Goal: Task Accomplishment & Management: Complete application form

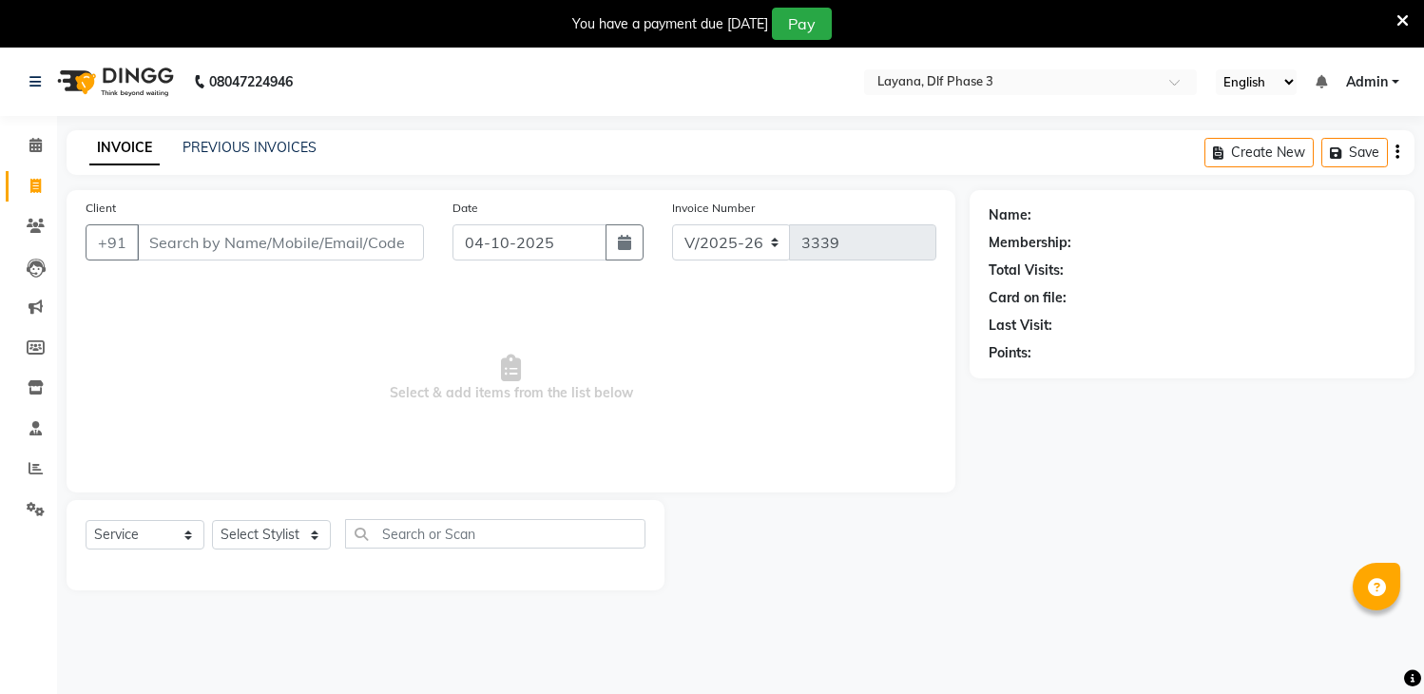
select select "6973"
select select "service"
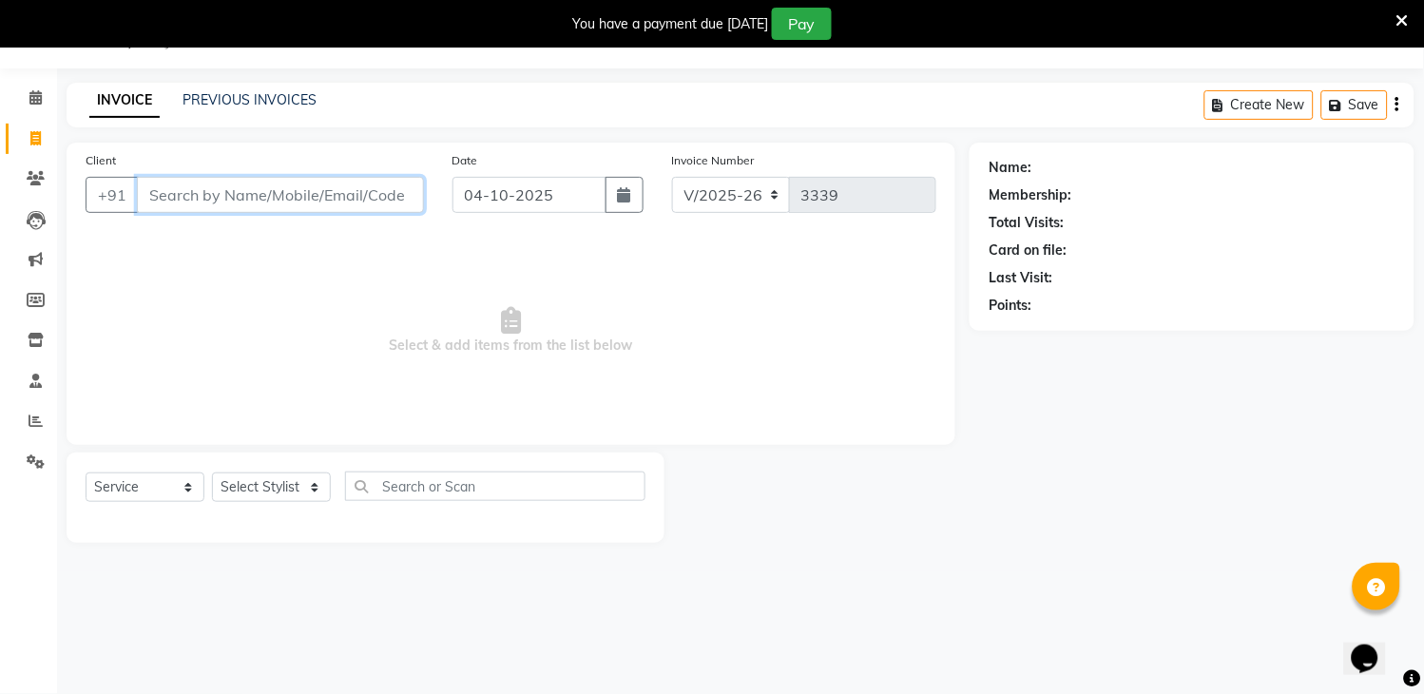
click at [195, 193] on input "Client" at bounding box center [280, 195] width 287 height 36
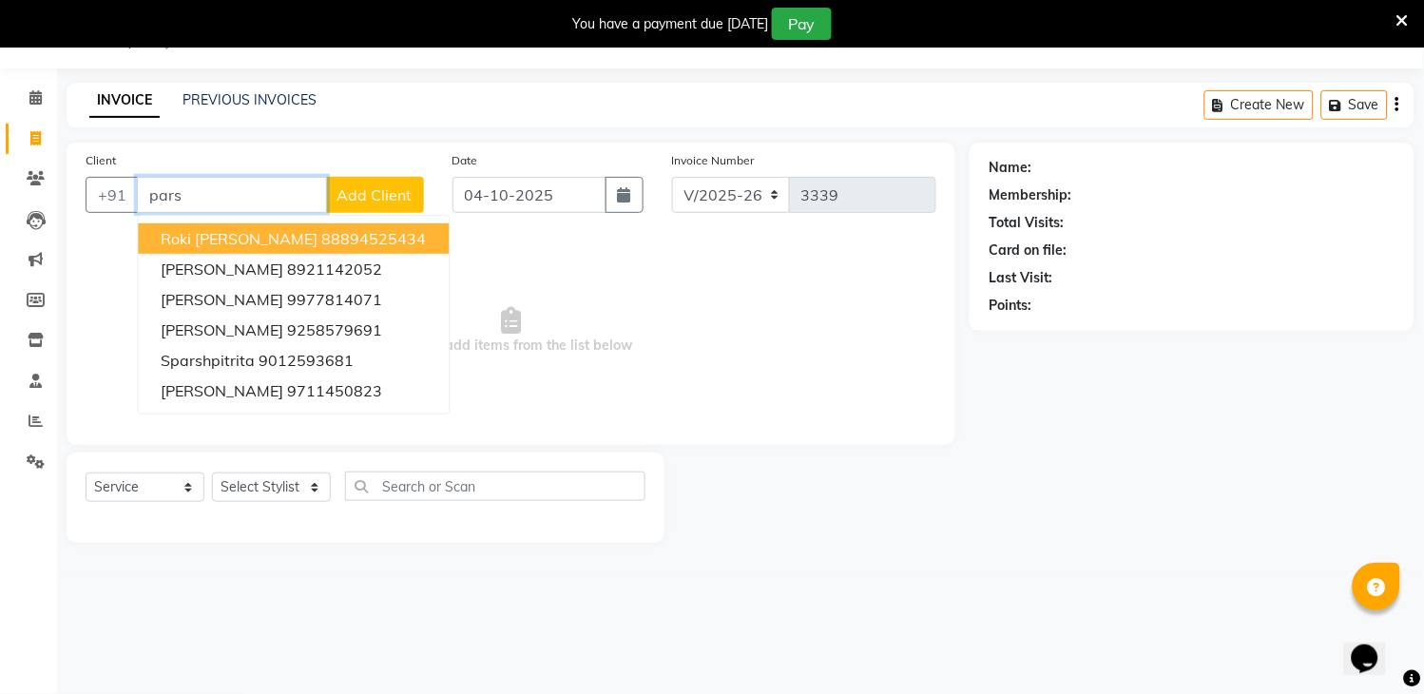
click at [217, 183] on input "pars" at bounding box center [232, 195] width 190 height 36
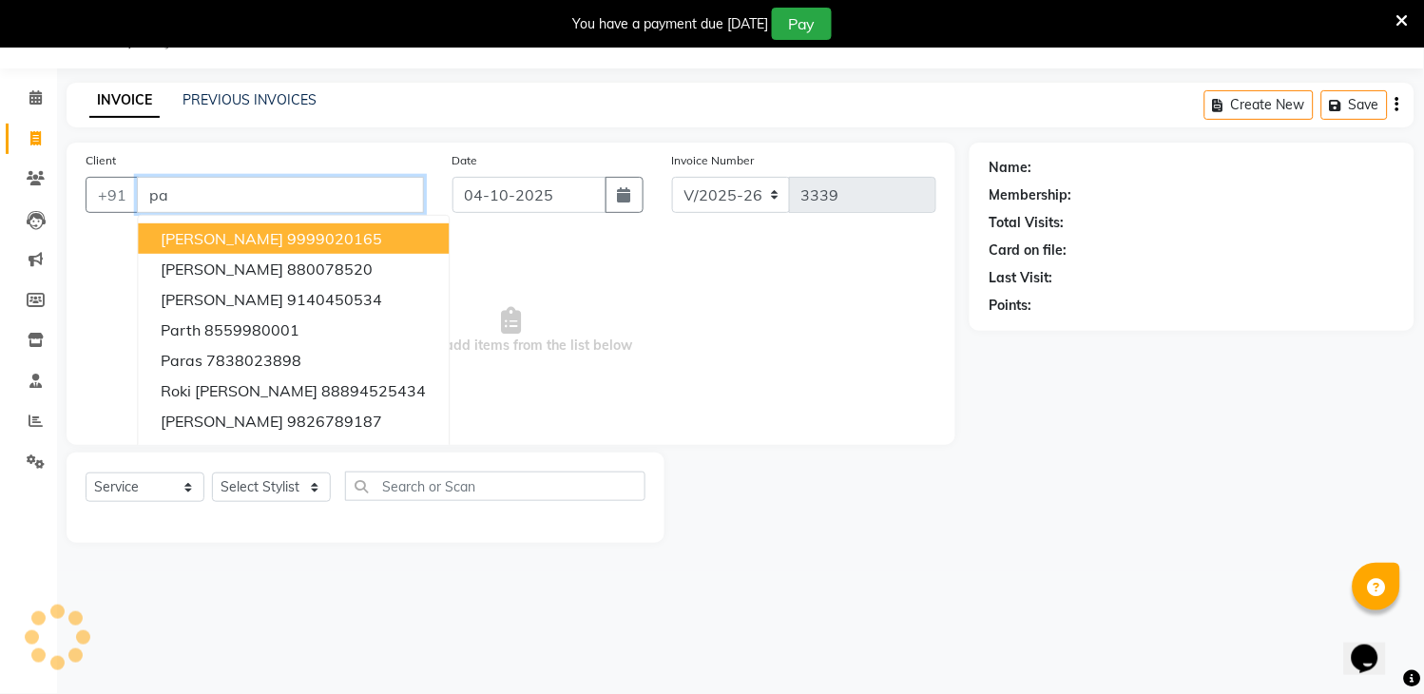
type input "p"
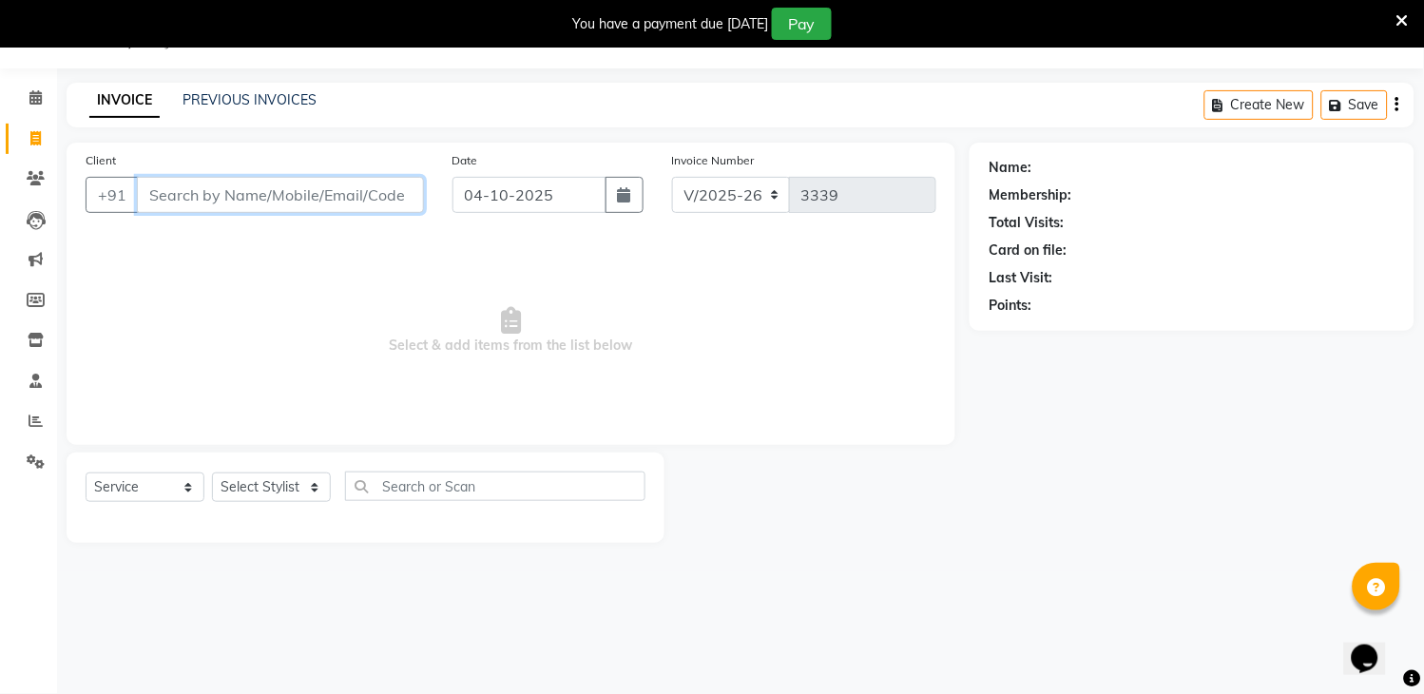
click at [221, 192] on input "Client" at bounding box center [280, 195] width 287 height 36
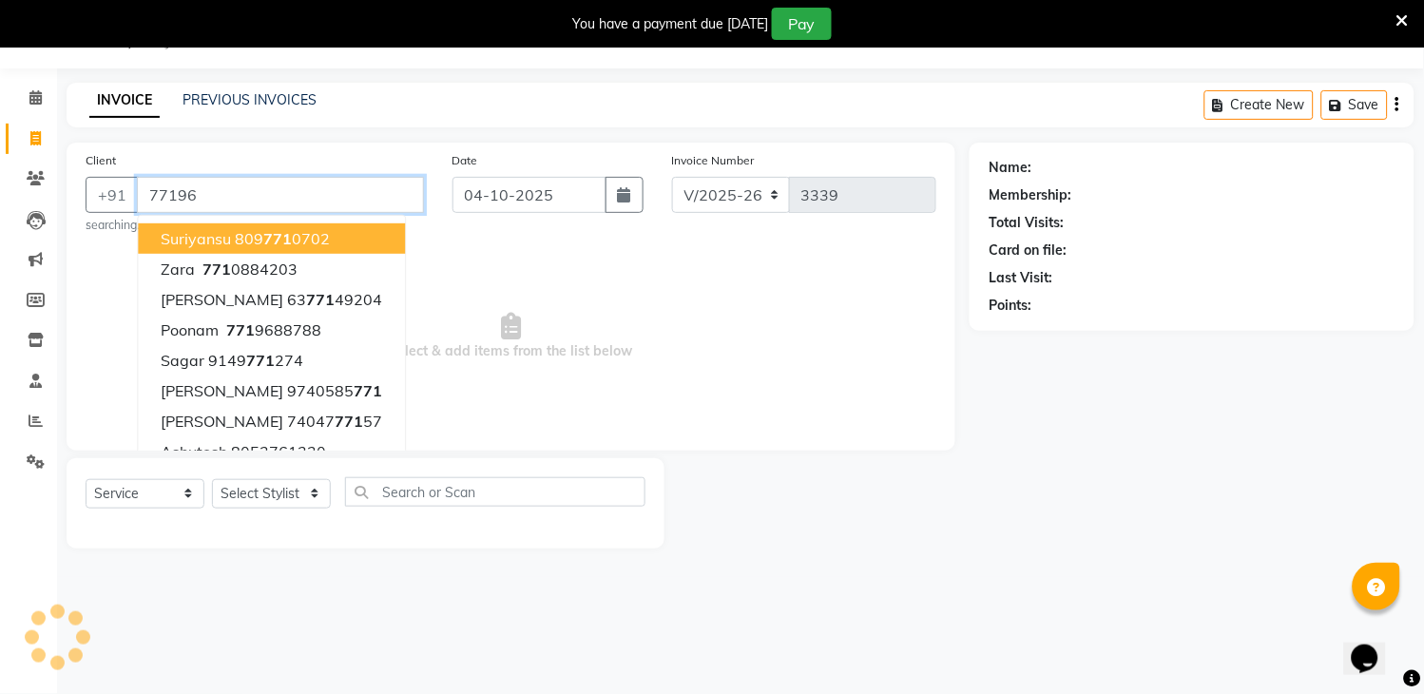
click at [221, 192] on input "77196" at bounding box center [280, 195] width 287 height 36
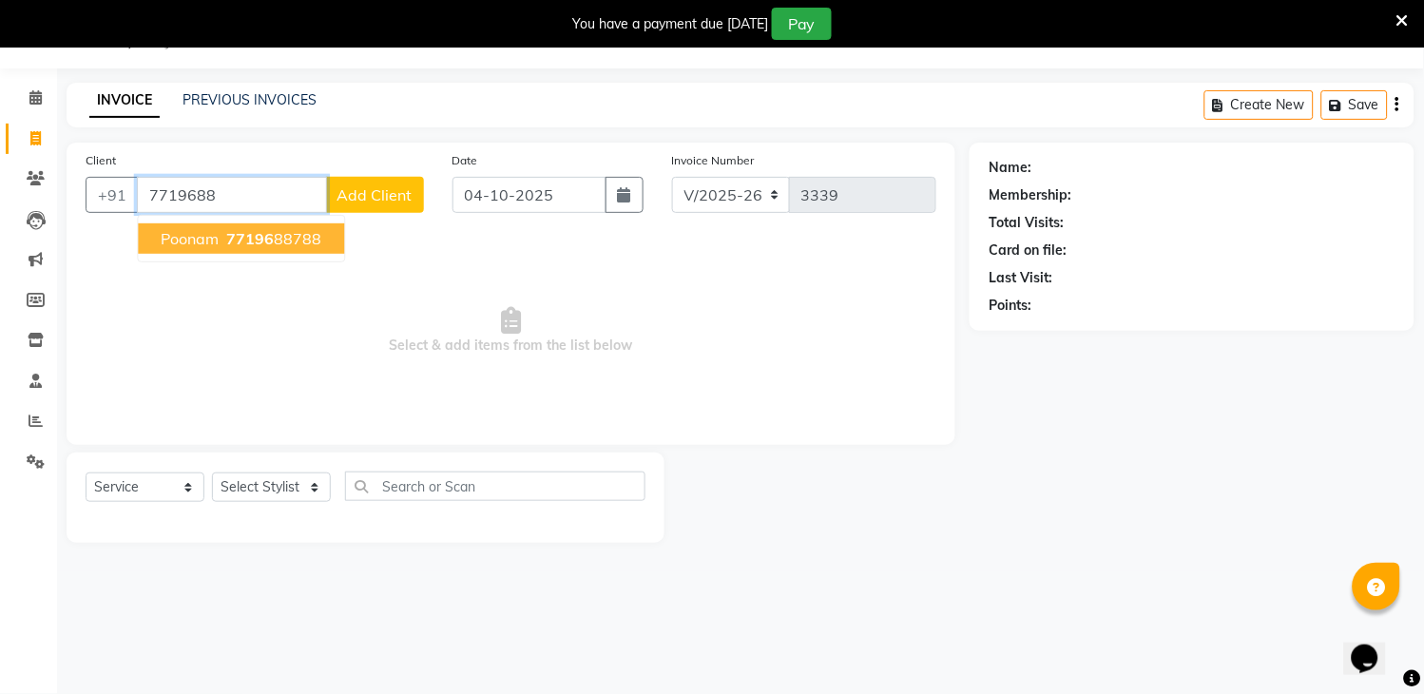
click at [226, 238] on span "77196" at bounding box center [250, 238] width 48 height 19
click at [225, 238] on span "Select & add items from the list below" at bounding box center [511, 331] width 851 height 190
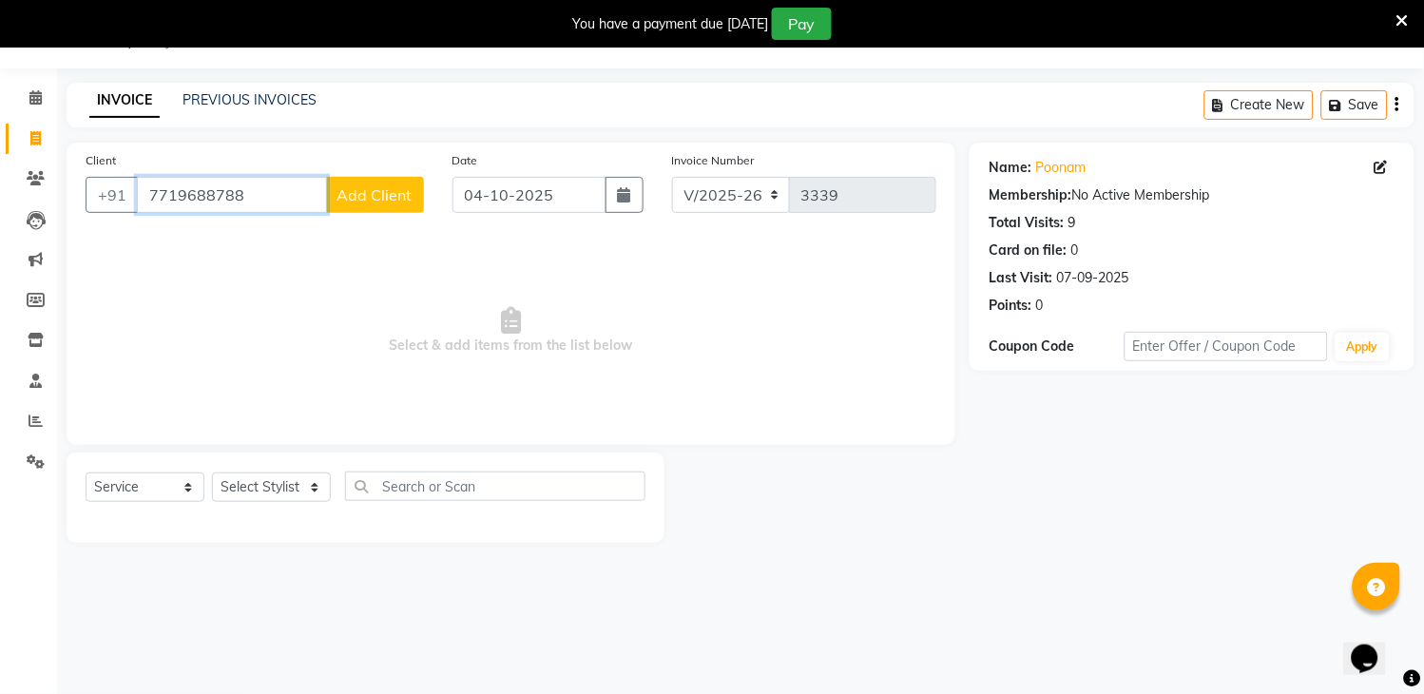
click at [258, 195] on input "7719688788" at bounding box center [232, 195] width 190 height 36
click at [305, 187] on input "7719688788788" at bounding box center [232, 195] width 190 height 36
type input "7719688788"
click at [242, 488] on select "Select Stylist [PERSON_NAME] [PERSON_NAME] kamal [DATE][PERSON_NAME] krishna [P…" at bounding box center [271, 486] width 119 height 29
select select "70193"
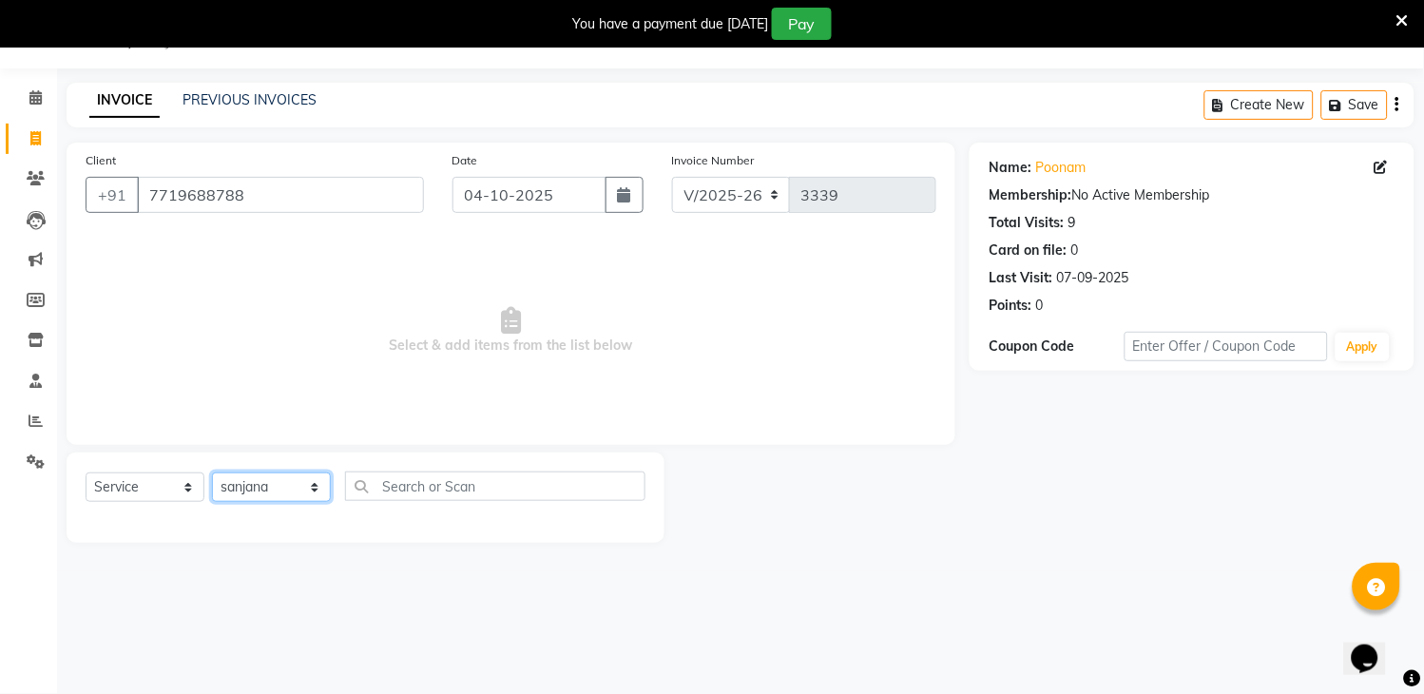
click at [212, 473] on select "Select Stylist [PERSON_NAME] [PERSON_NAME] kamal [DATE][PERSON_NAME] krishna [P…" at bounding box center [271, 486] width 119 height 29
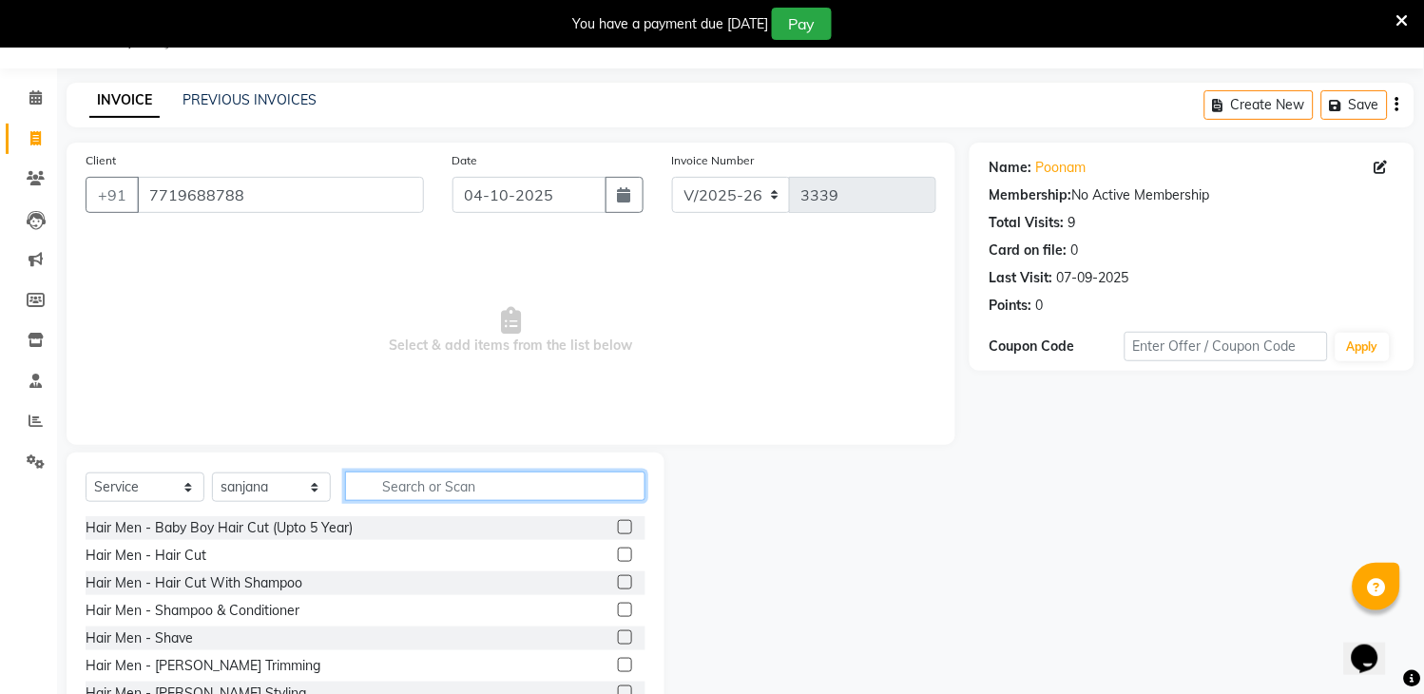
click at [426, 487] on input "text" at bounding box center [495, 485] width 300 height 29
click at [478, 489] on input "text" at bounding box center [495, 485] width 300 height 29
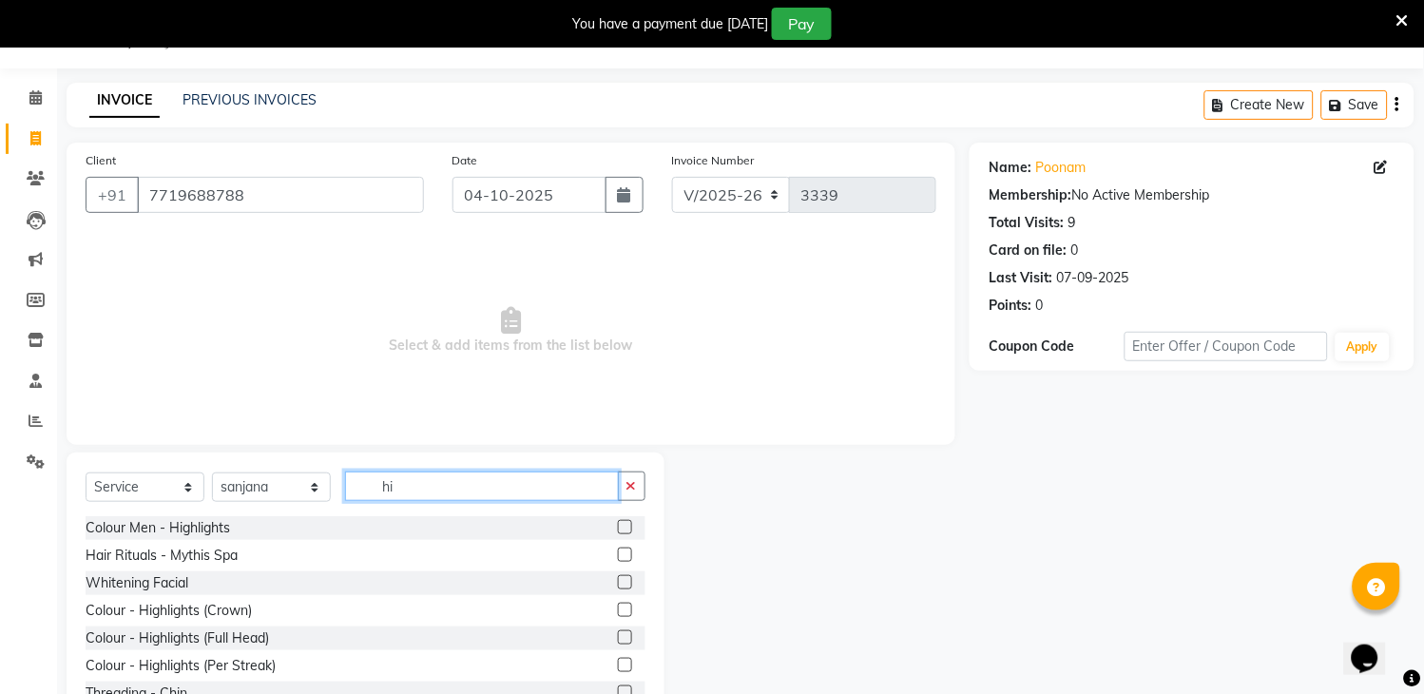
click at [542, 481] on input "hi" at bounding box center [482, 485] width 274 height 29
type input "h"
type input "arm"
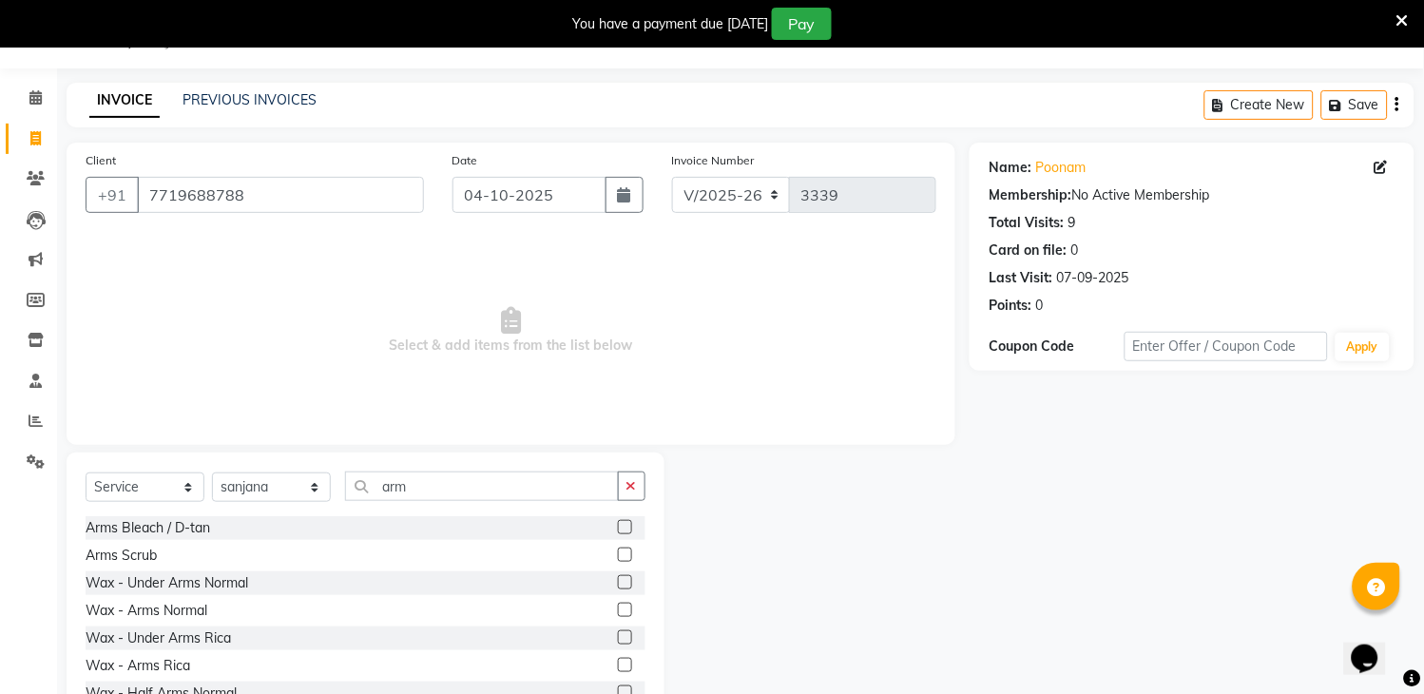
click at [618, 659] on label at bounding box center [625, 665] width 14 height 14
click at [618, 660] on input "checkbox" at bounding box center [624, 666] width 12 height 12
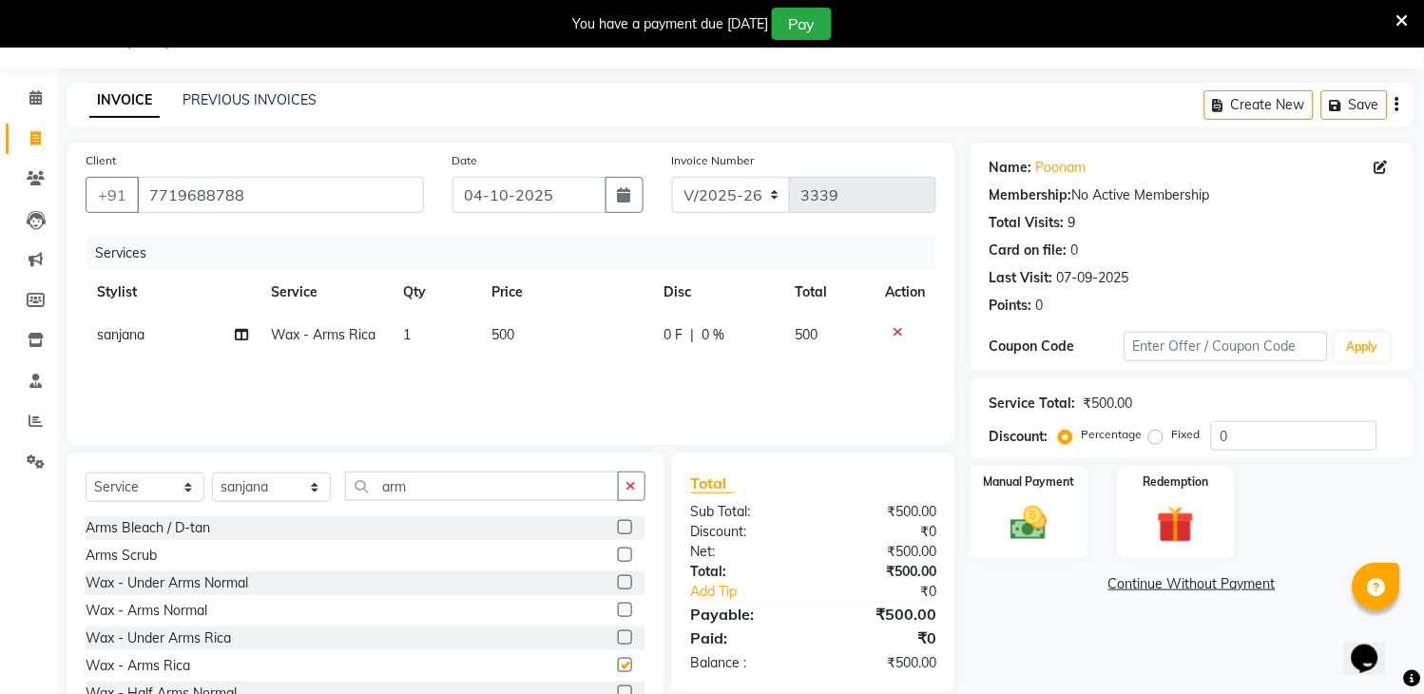
checkbox input "false"
click at [621, 487] on button "button" at bounding box center [632, 485] width 28 height 29
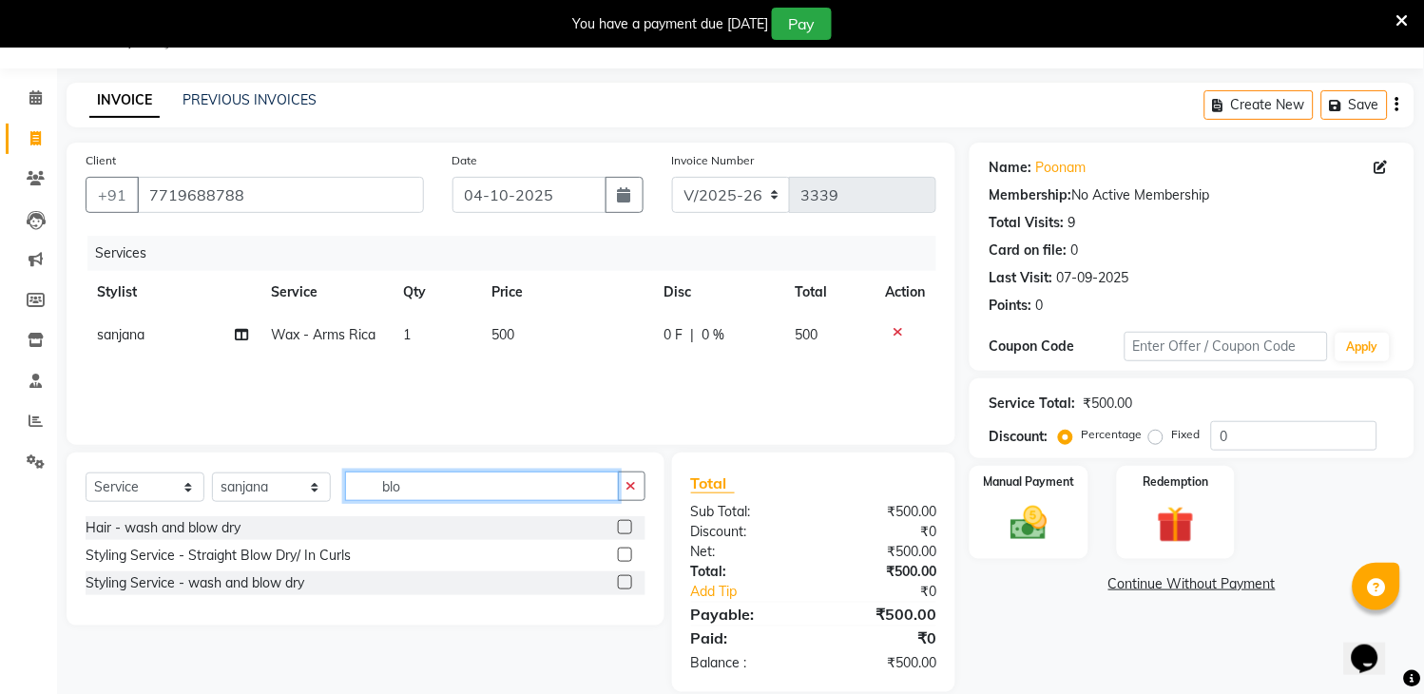
type input "blo"
click at [624, 582] on label at bounding box center [625, 582] width 14 height 14
click at [624, 582] on input "checkbox" at bounding box center [624, 583] width 12 height 12
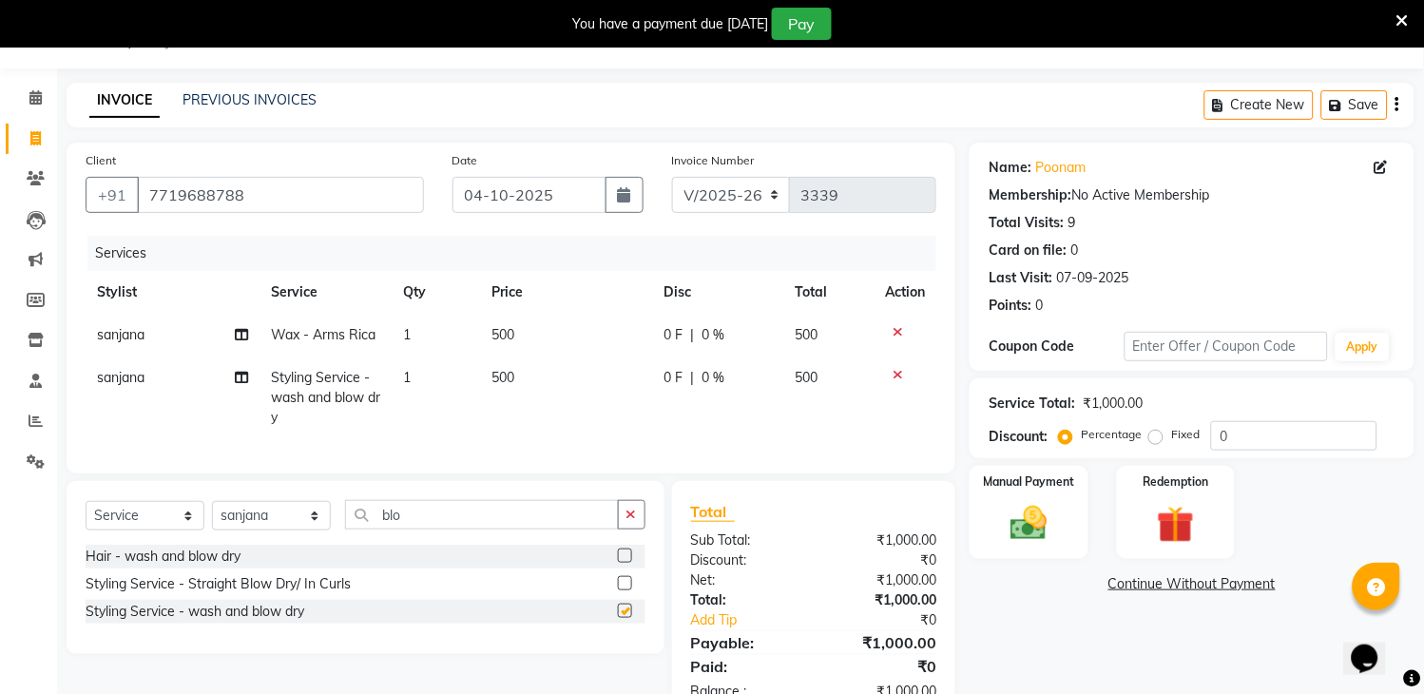
checkbox input "false"
click at [634, 524] on button "button" at bounding box center [632, 514] width 28 height 29
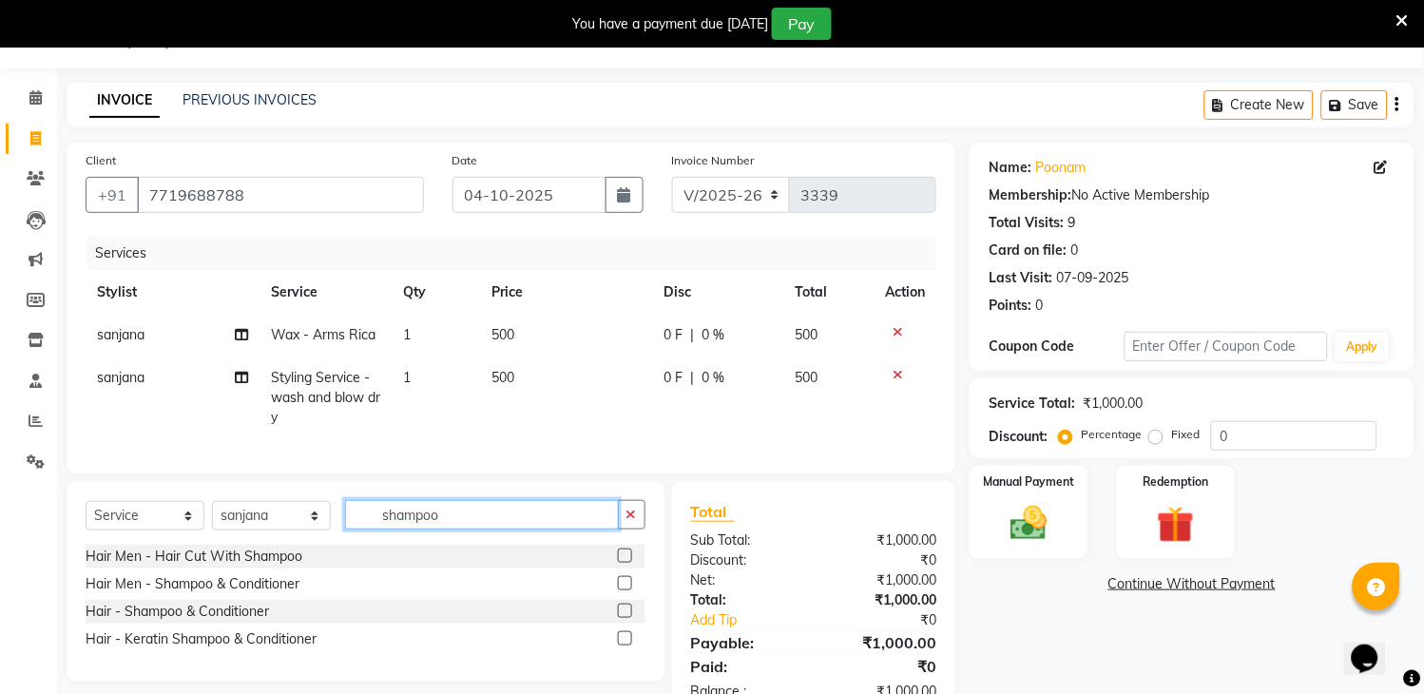
type input "shampoo"
click at [623, 618] on label at bounding box center [625, 611] width 14 height 14
click at [623, 618] on input "checkbox" at bounding box center [624, 612] width 12 height 12
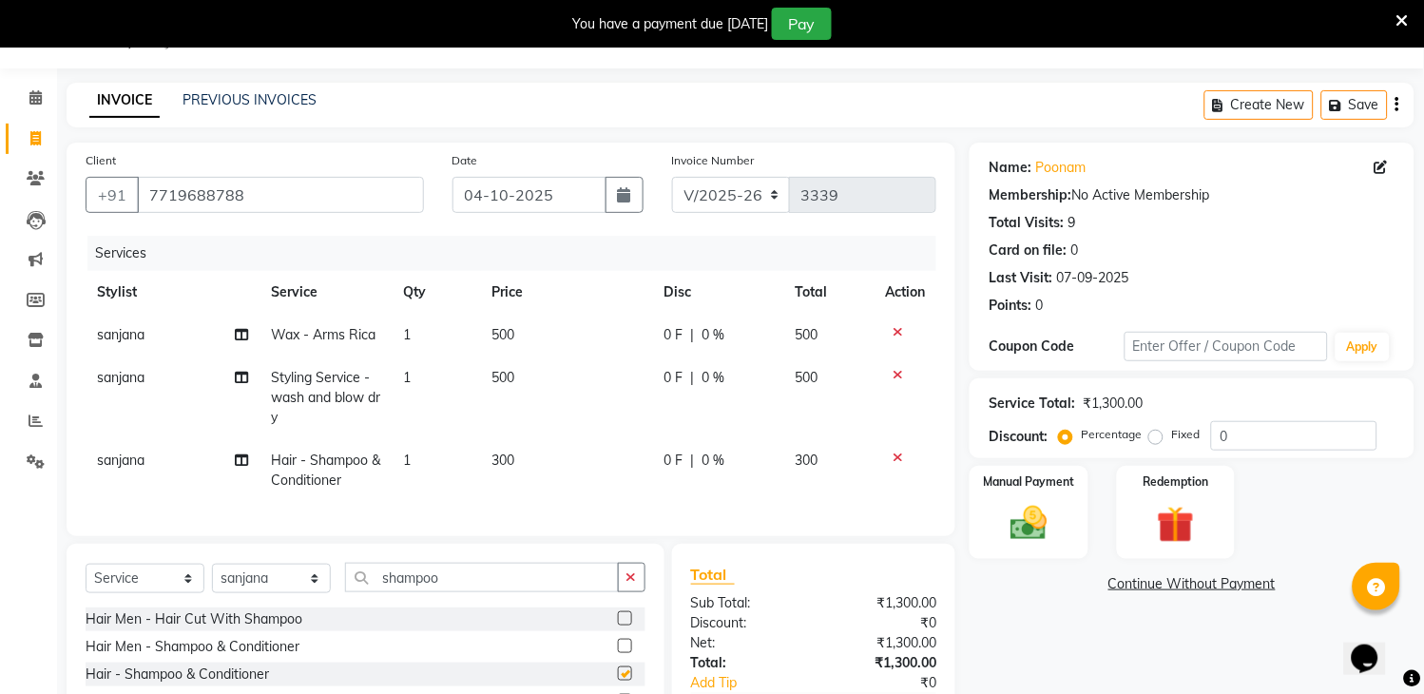
checkbox input "false"
click at [628, 584] on icon "button" at bounding box center [631, 576] width 10 height 13
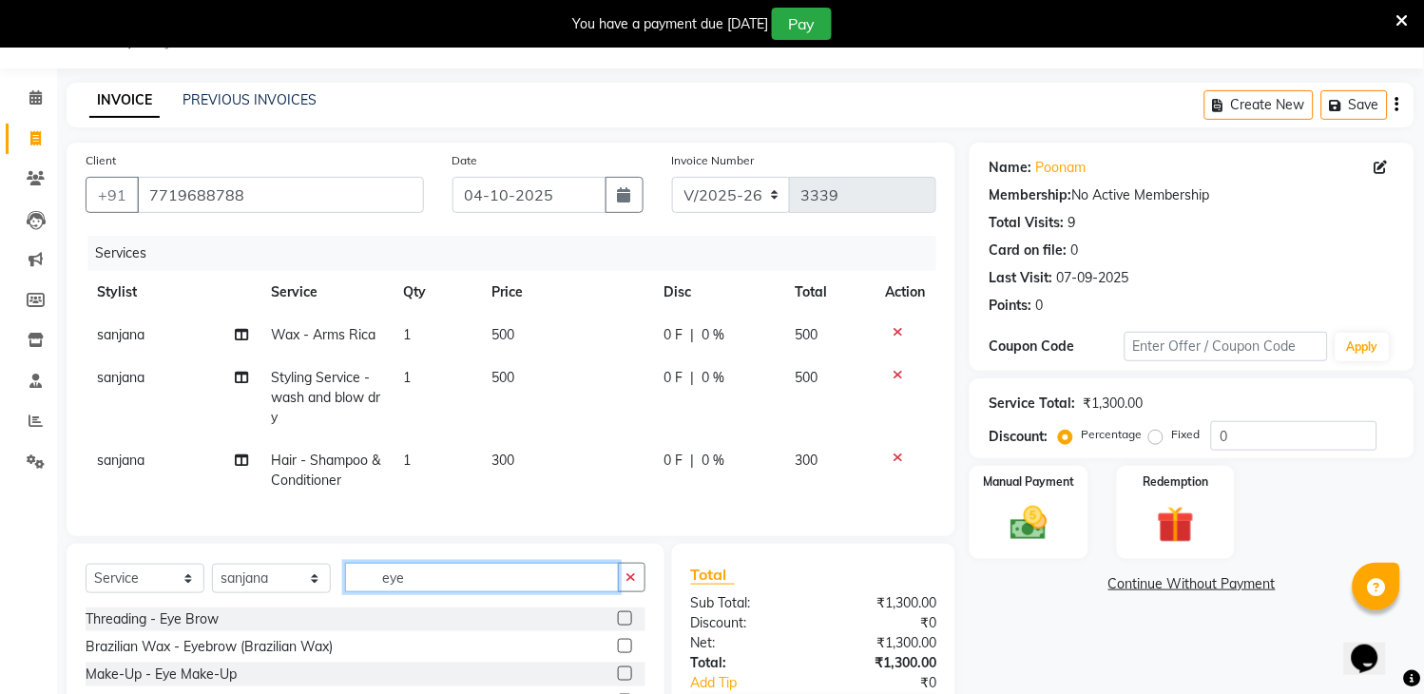
type input "eye"
click at [625, 625] on label at bounding box center [625, 618] width 14 height 14
click at [625, 625] on input "checkbox" at bounding box center [624, 619] width 12 height 12
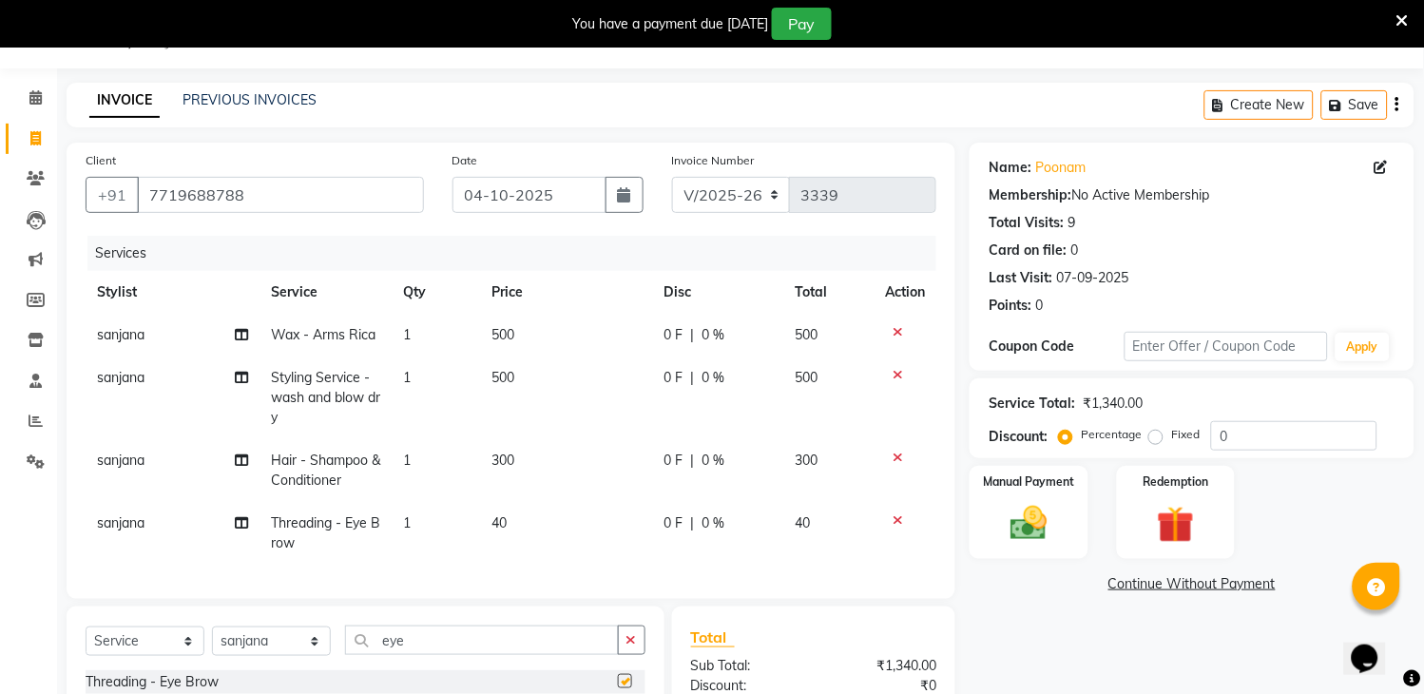
checkbox input "false"
click at [424, 526] on td "1" at bounding box center [437, 533] width 88 height 63
select select "70193"
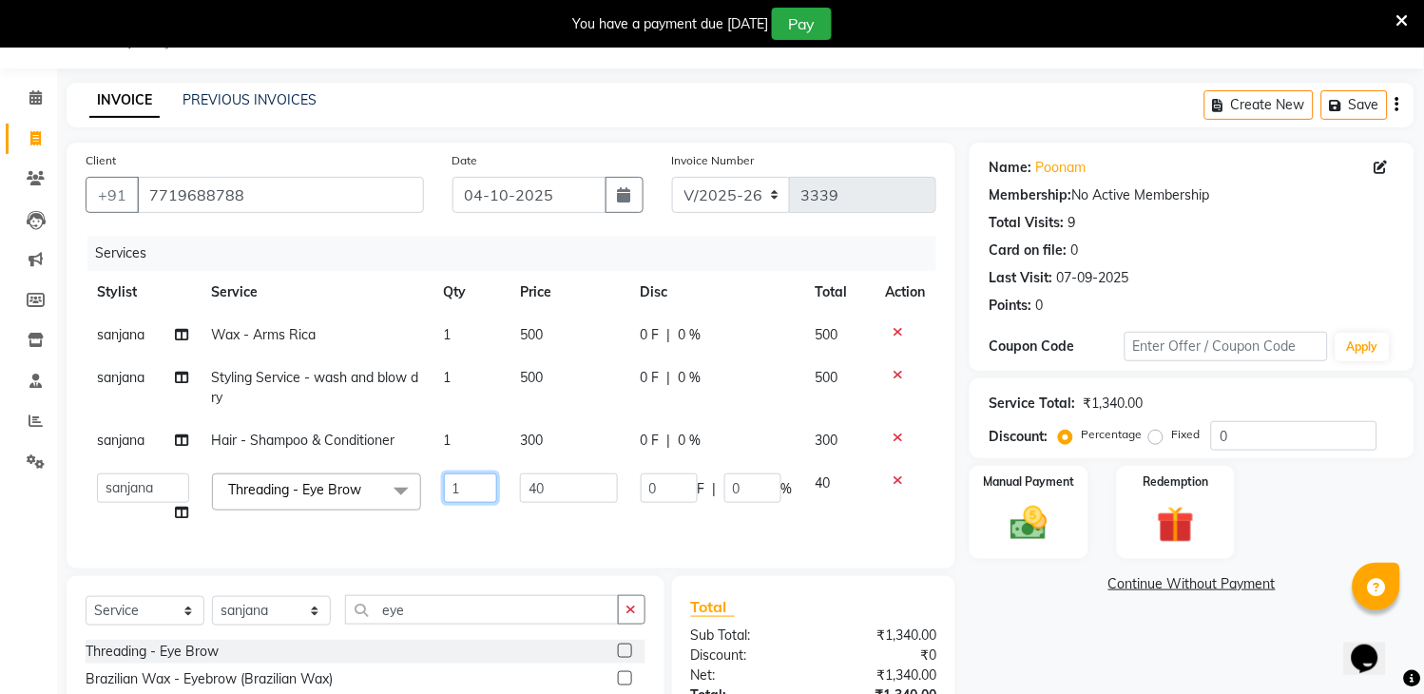
click at [483, 489] on input "1" at bounding box center [470, 487] width 53 height 29
type input "2"
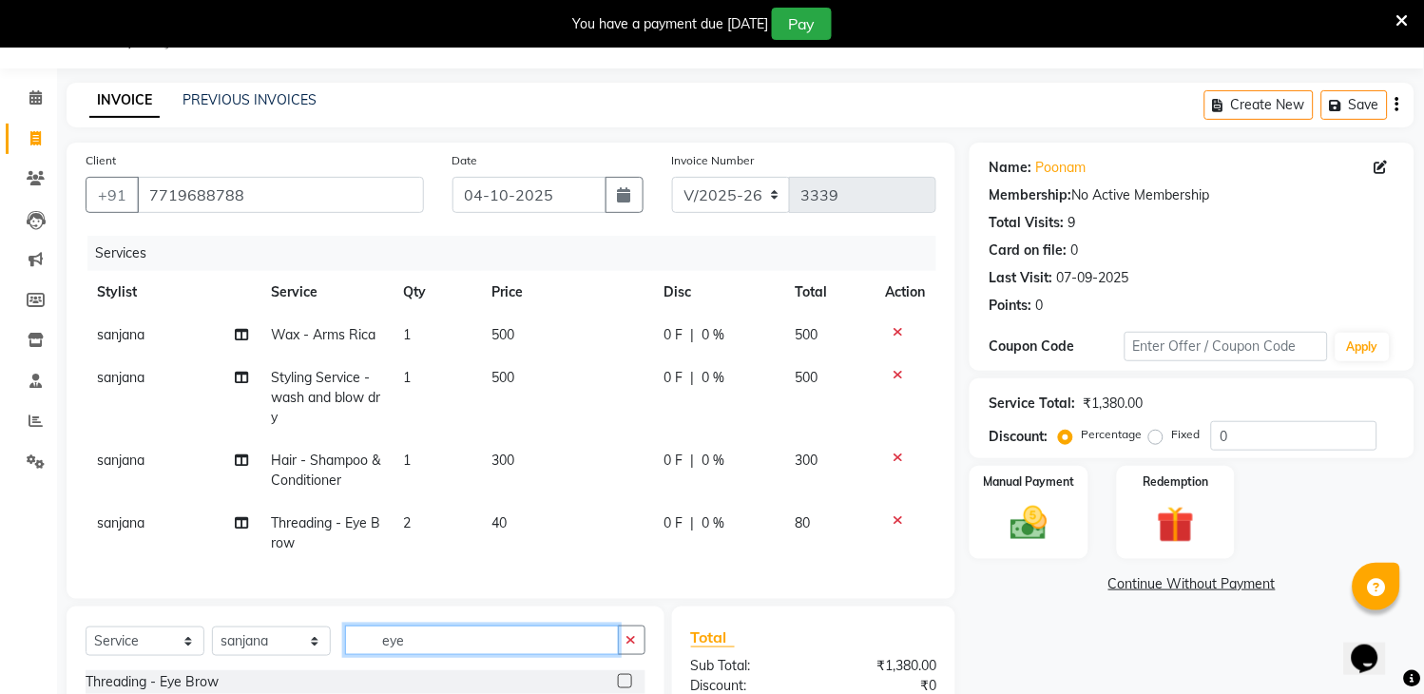
click at [460, 624] on div "Select Service Product Membership Package Voucher Prepaid Gift Card Select Styl…" at bounding box center [366, 706] width 598 height 201
click at [625, 649] on button "button" at bounding box center [632, 639] width 28 height 29
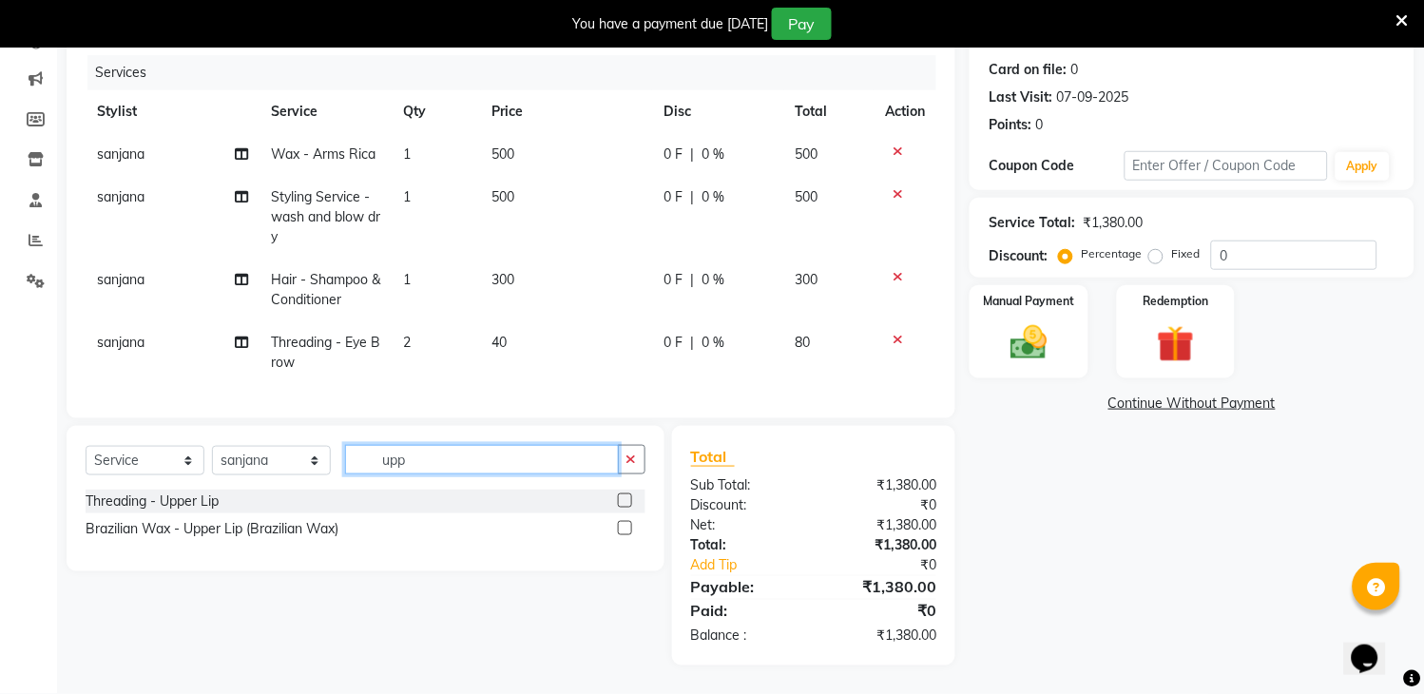
type input "upp"
click at [622, 505] on label at bounding box center [625, 500] width 14 height 14
click at [622, 505] on input "checkbox" at bounding box center [624, 501] width 12 height 12
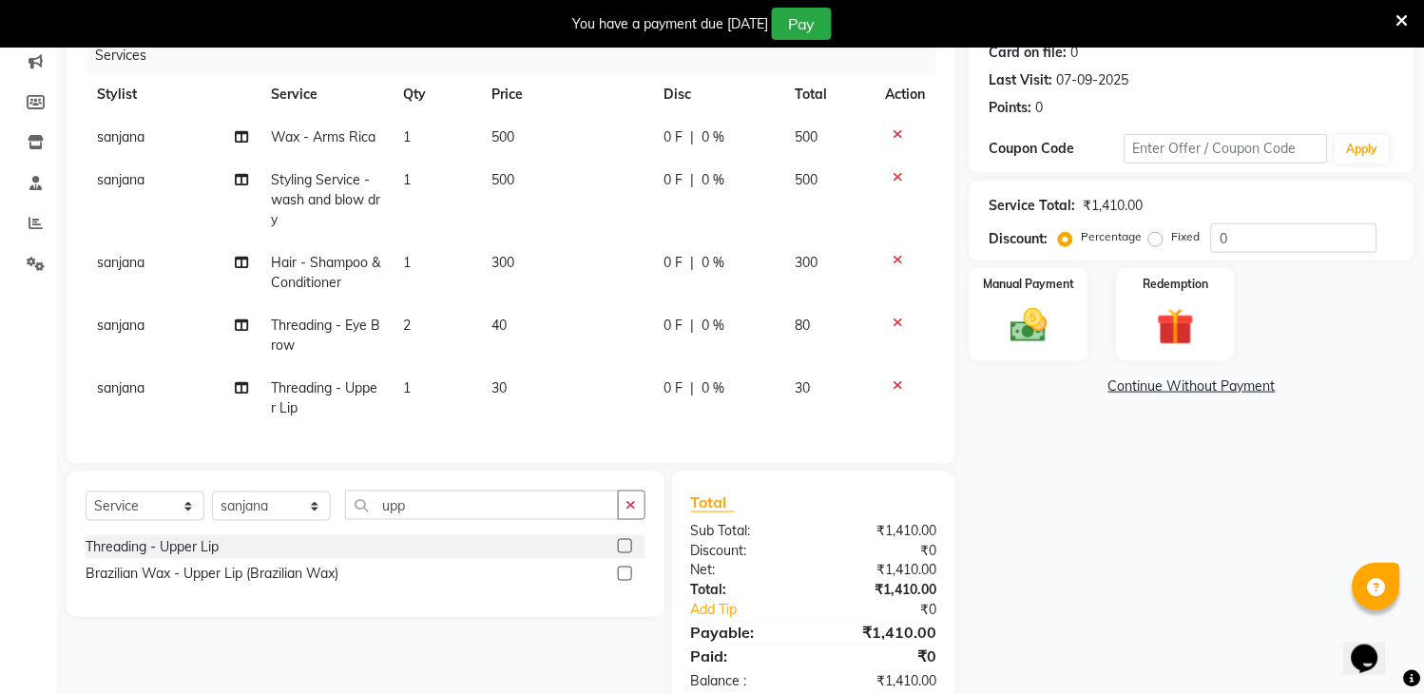
click at [622, 553] on label at bounding box center [625, 546] width 14 height 14
click at [622, 553] on input "checkbox" at bounding box center [624, 547] width 12 height 12
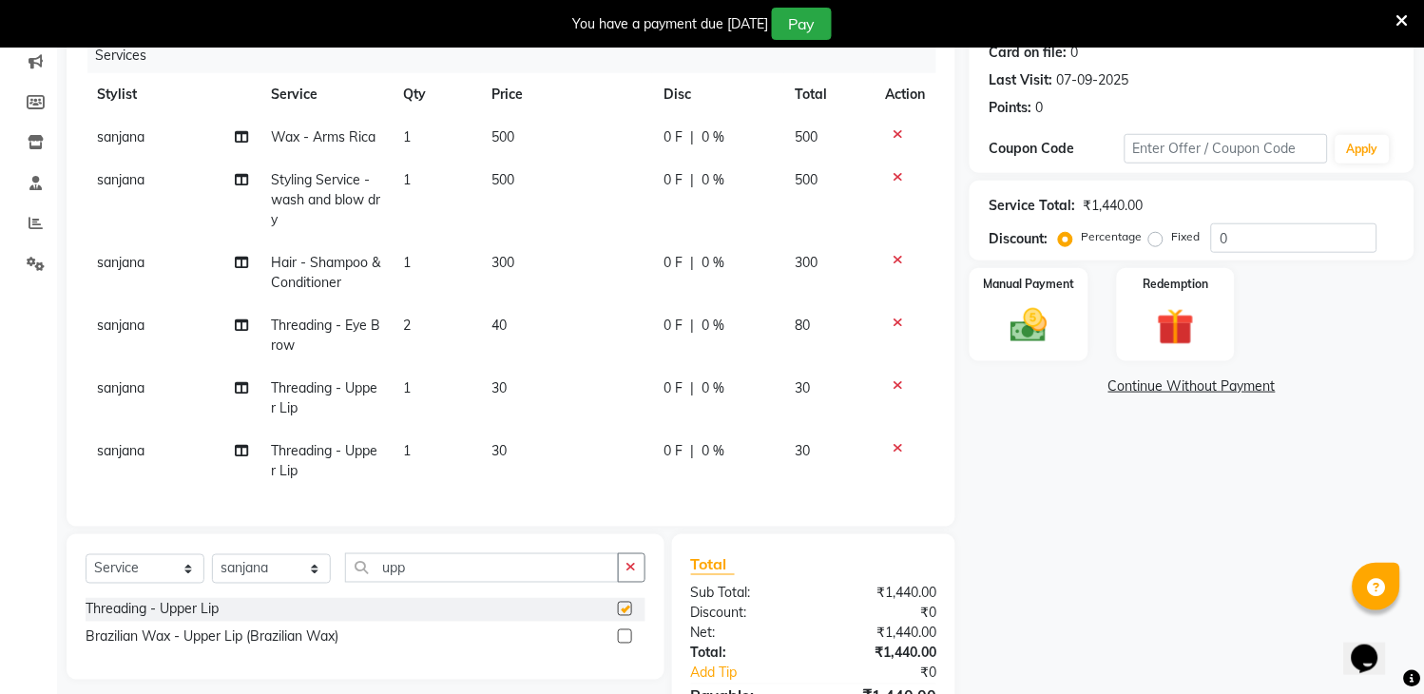
checkbox input "false"
click at [630, 573] on icon "button" at bounding box center [631, 567] width 10 height 13
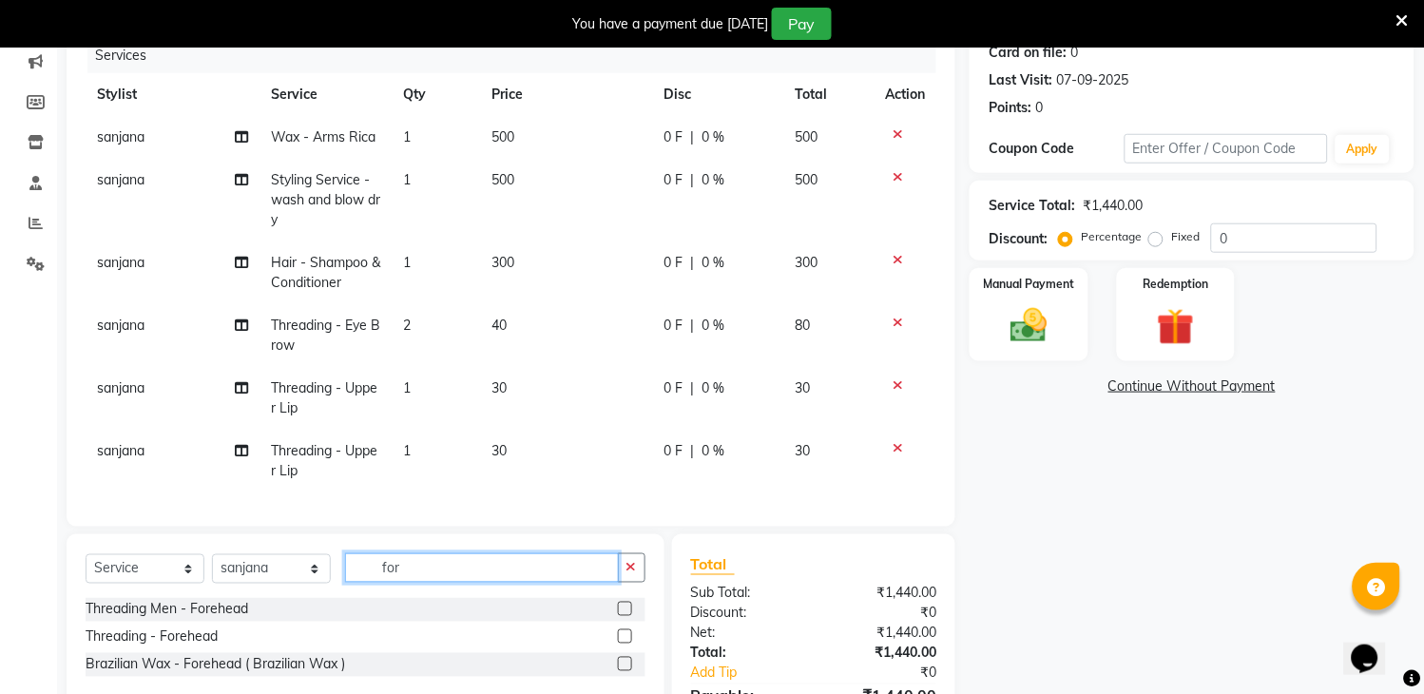
type input "for"
click at [623, 638] on label at bounding box center [625, 636] width 14 height 14
click at [623, 638] on input "checkbox" at bounding box center [624, 637] width 12 height 12
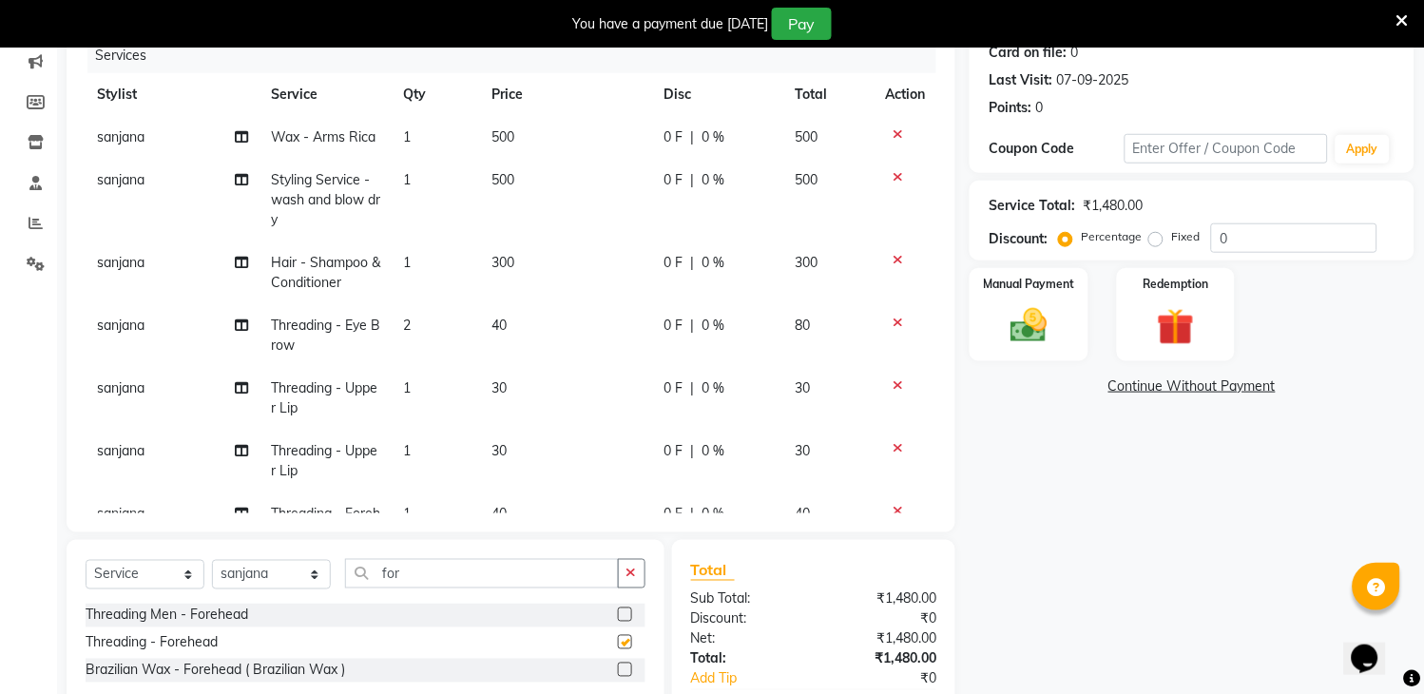
checkbox input "false"
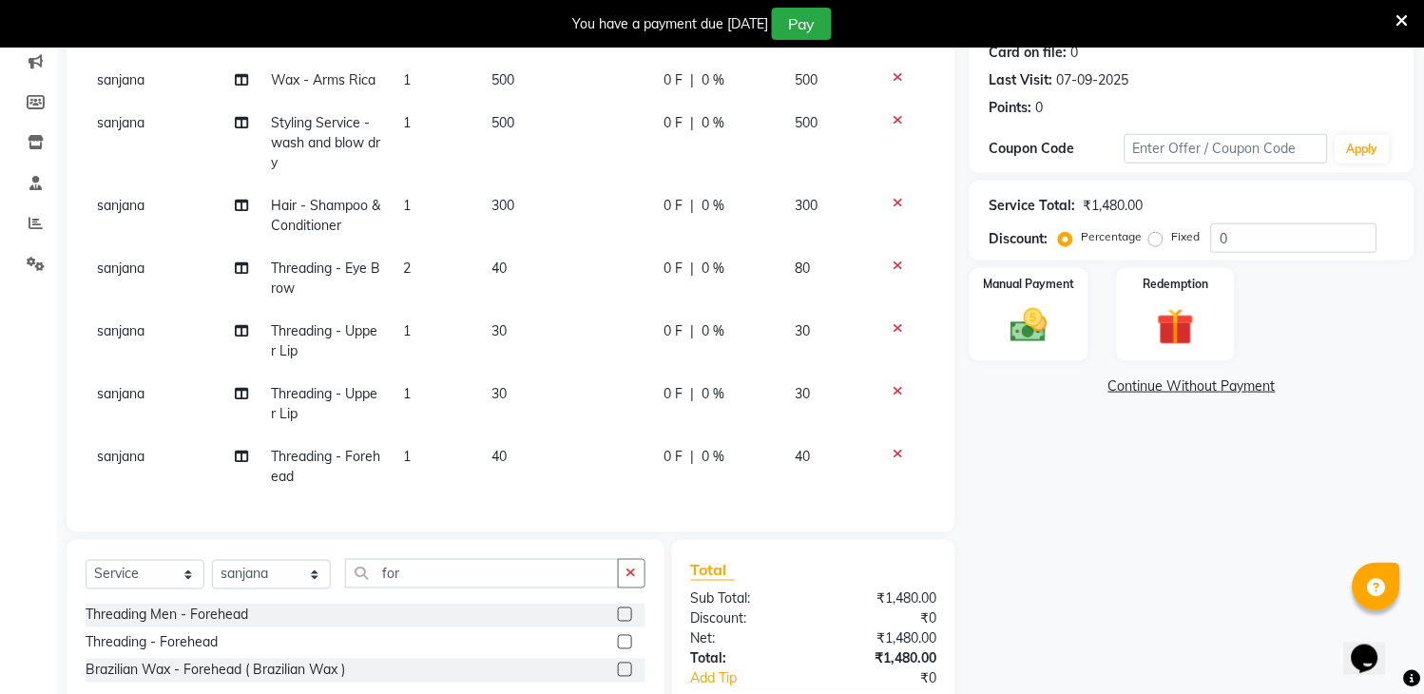
click at [138, 196] on td "sanjana" at bounding box center [173, 215] width 174 height 63
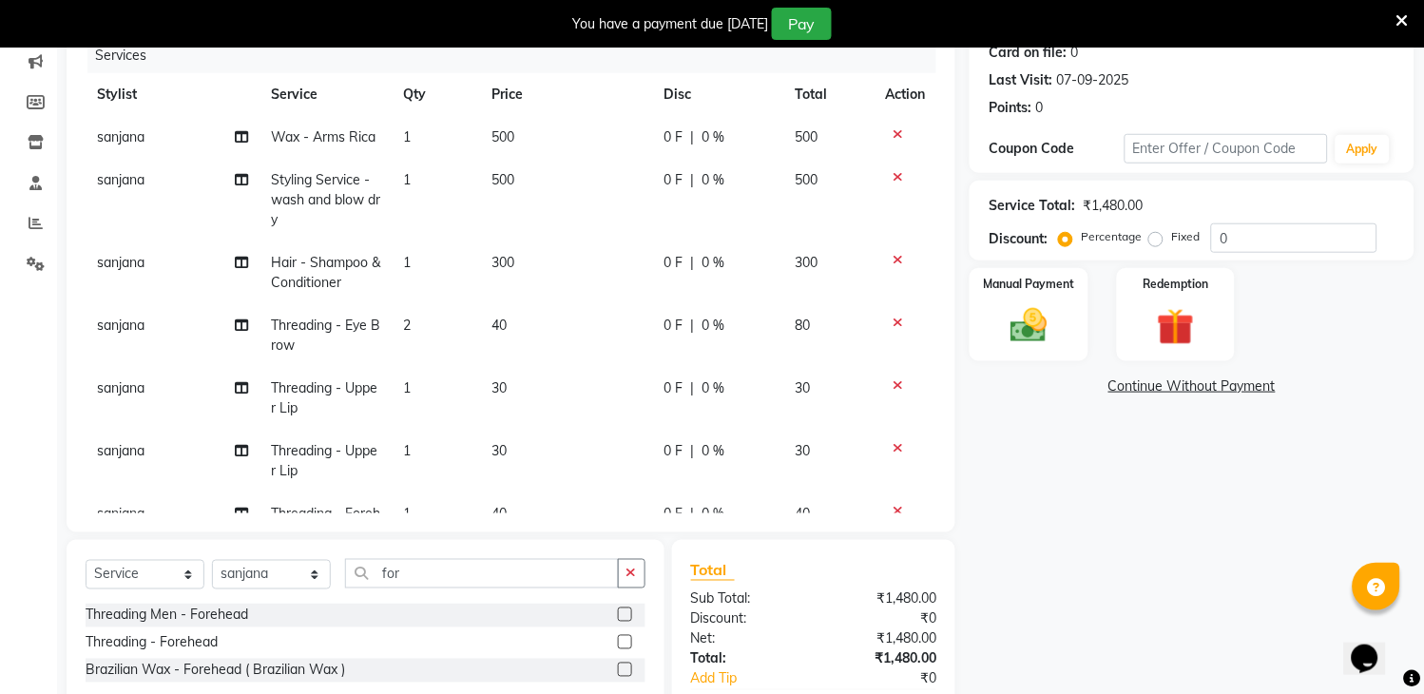
select select "70193"
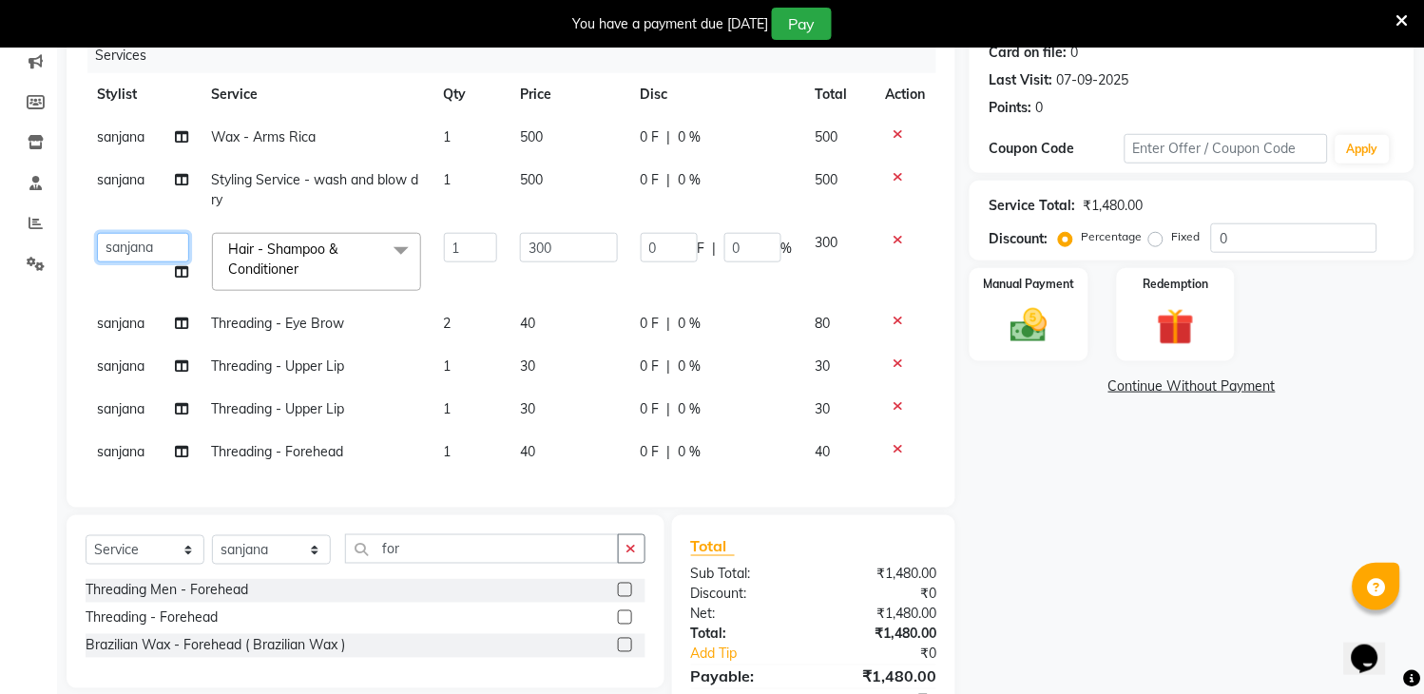
click at [135, 242] on select "[PERSON_NAME] [PERSON_NAME] kamal [DATE][PERSON_NAME] krishna [PERSON_NAME] [PE…" at bounding box center [143, 247] width 92 height 29
select select "74482"
click at [1171, 239] on label "Fixed" at bounding box center [1185, 236] width 29 height 17
click at [1154, 239] on input "Fixed" at bounding box center [1159, 236] width 13 height 13
radio input "true"
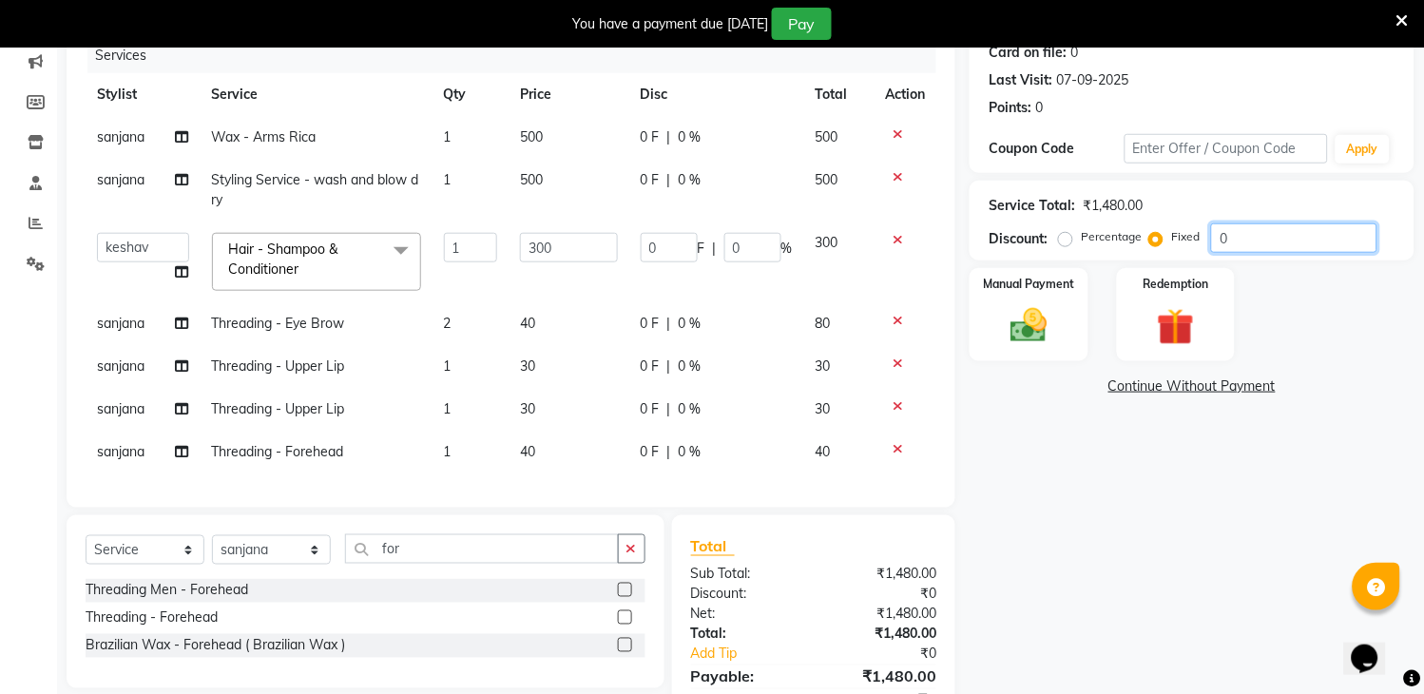
click at [1238, 232] on input "0" at bounding box center [1294, 237] width 166 height 29
type input "1"
type input "0.2"
type input "0.07"
type input "18"
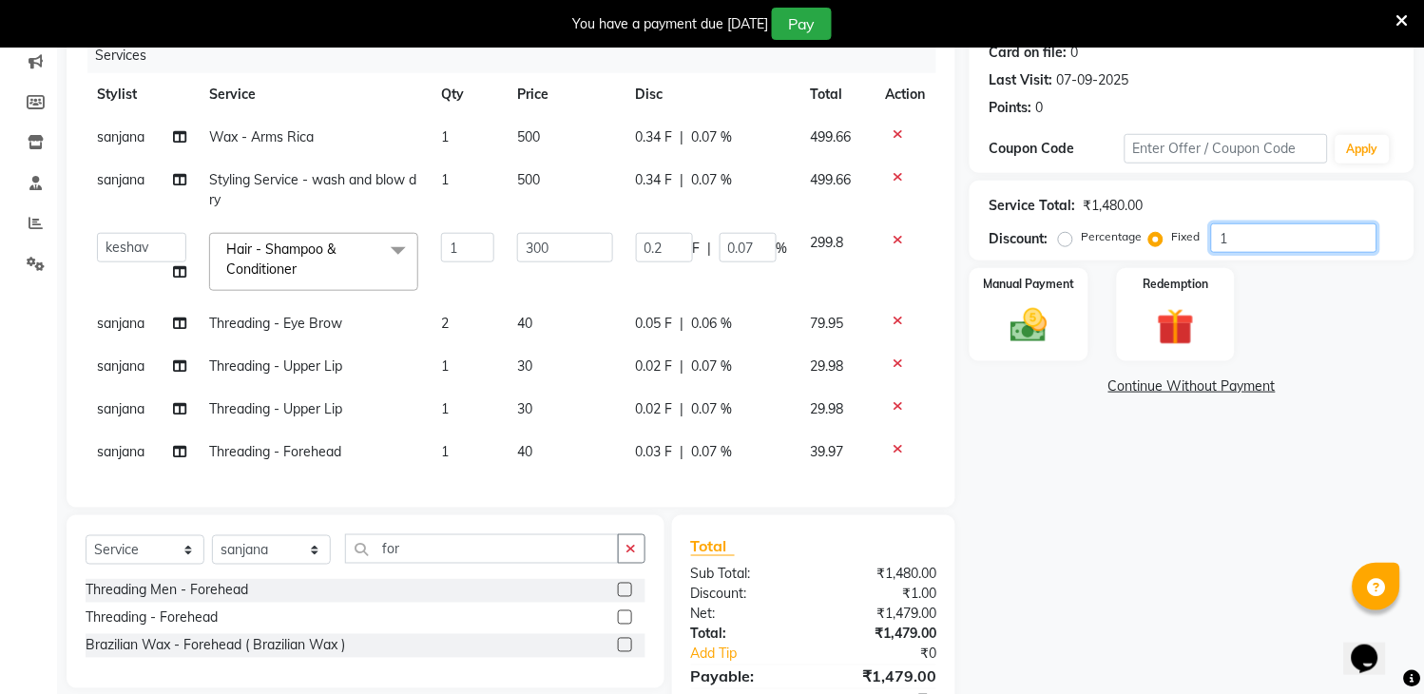
type input "3.65"
type input "1.22"
type input "180"
type input "36.49"
type input "12.16"
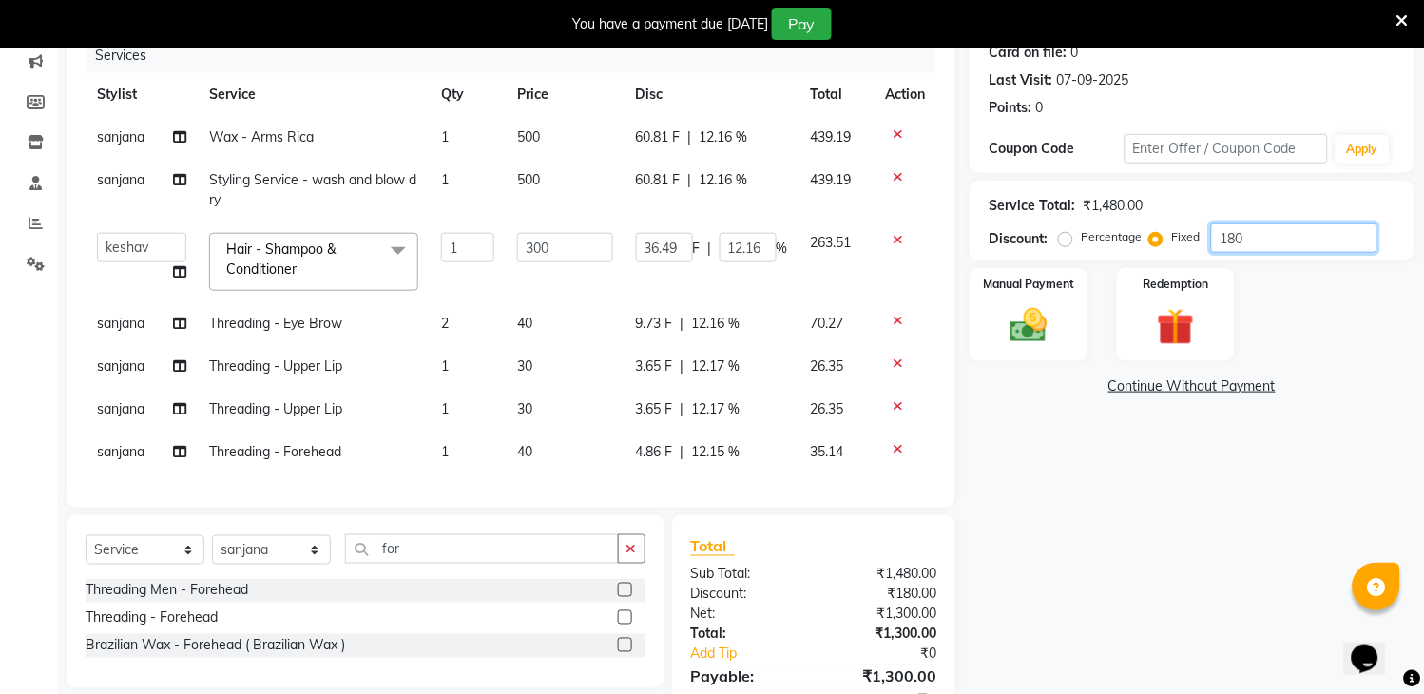
scroll to position [353, 0]
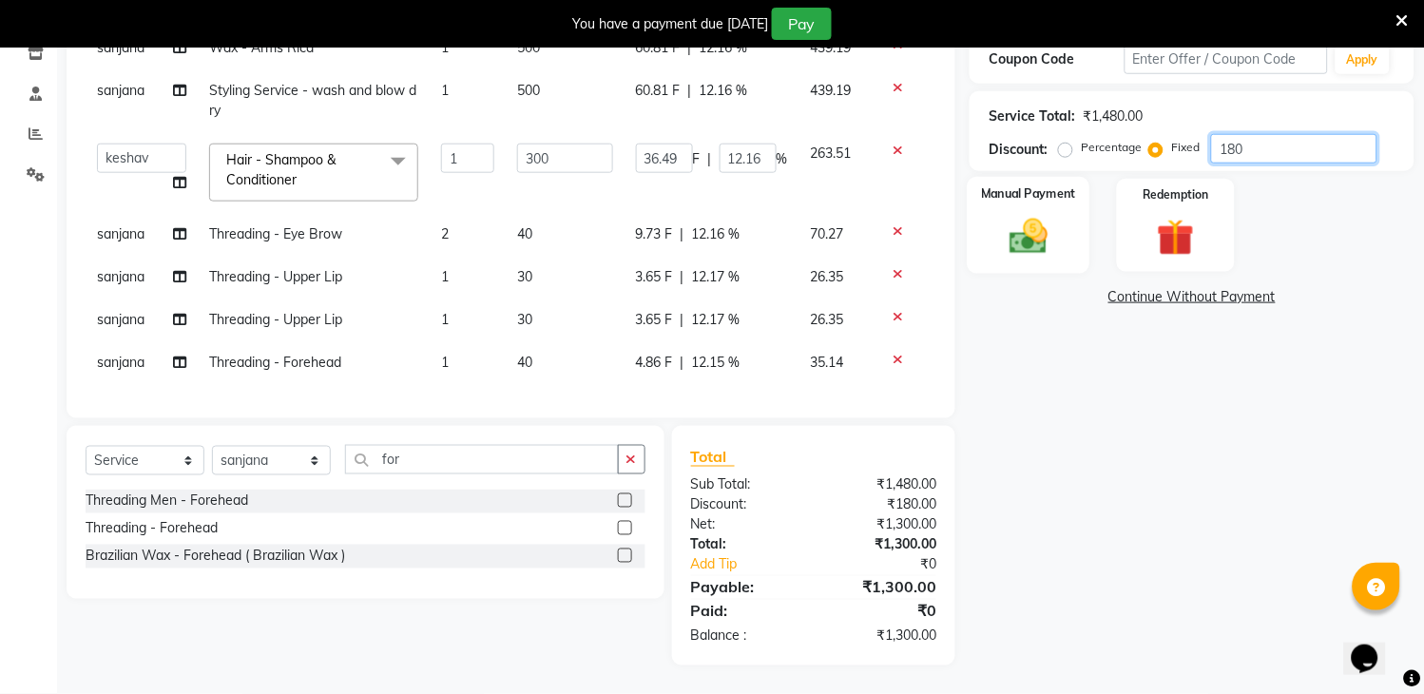
type input "180"
click at [1027, 239] on img at bounding box center [1029, 237] width 63 height 45
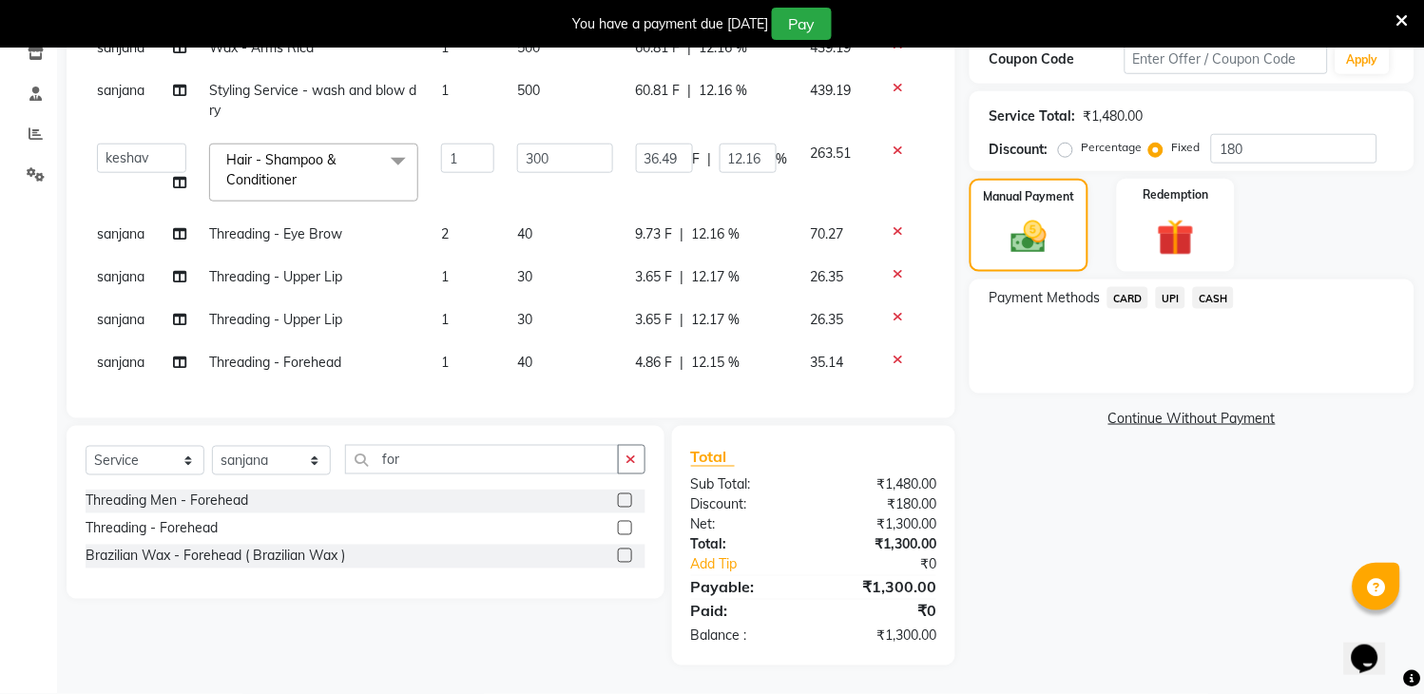
click at [1163, 287] on span "UPI" at bounding box center [1170, 298] width 29 height 22
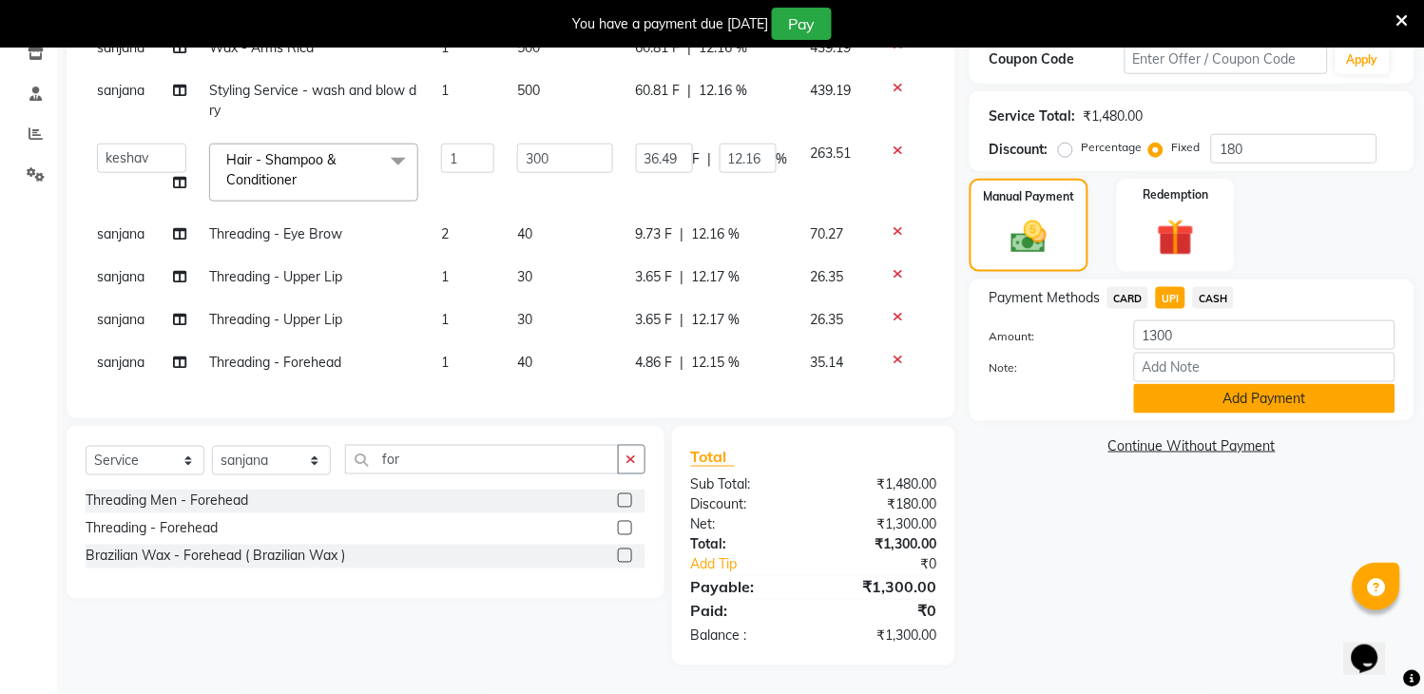
click at [1295, 384] on button "Add Payment" at bounding box center [1264, 398] width 261 height 29
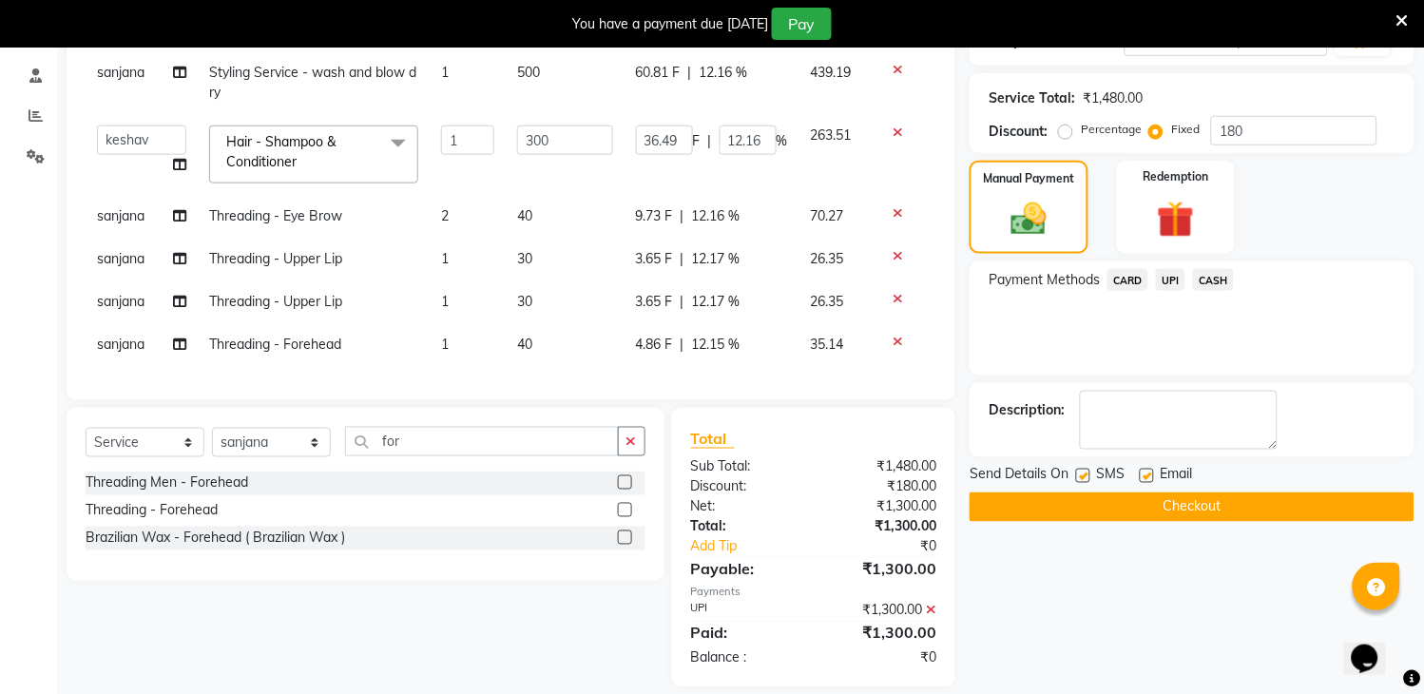
click at [927, 617] on icon at bounding box center [931, 610] width 10 height 13
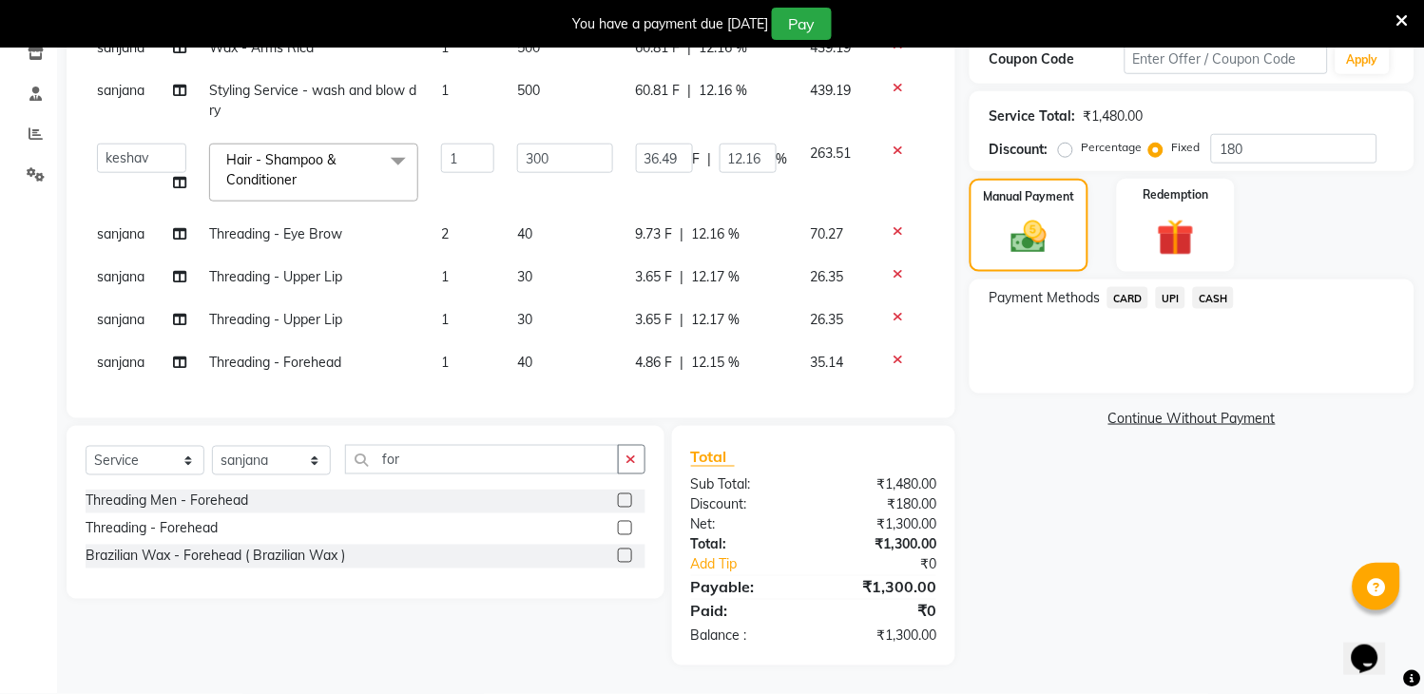
click at [1122, 287] on span "CARD" at bounding box center [1127, 298] width 41 height 22
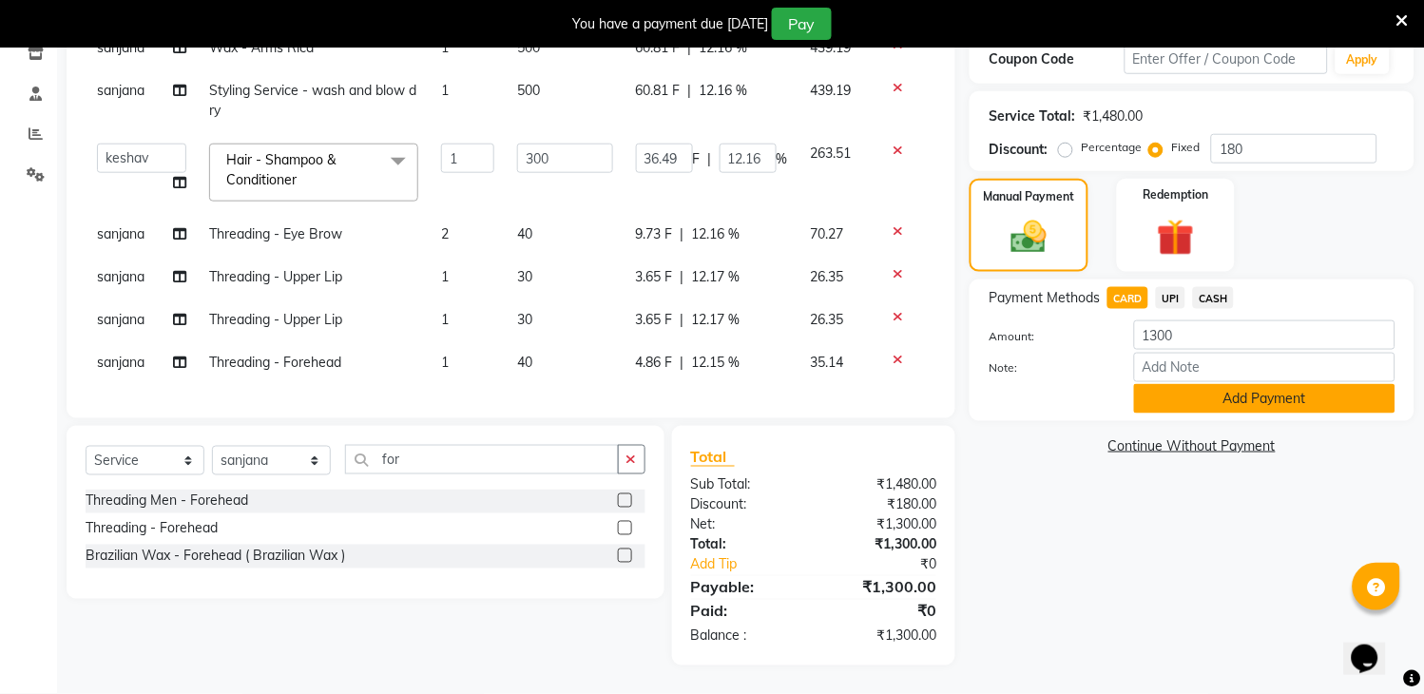
click at [1193, 384] on button "Add Payment" at bounding box center [1264, 398] width 261 height 29
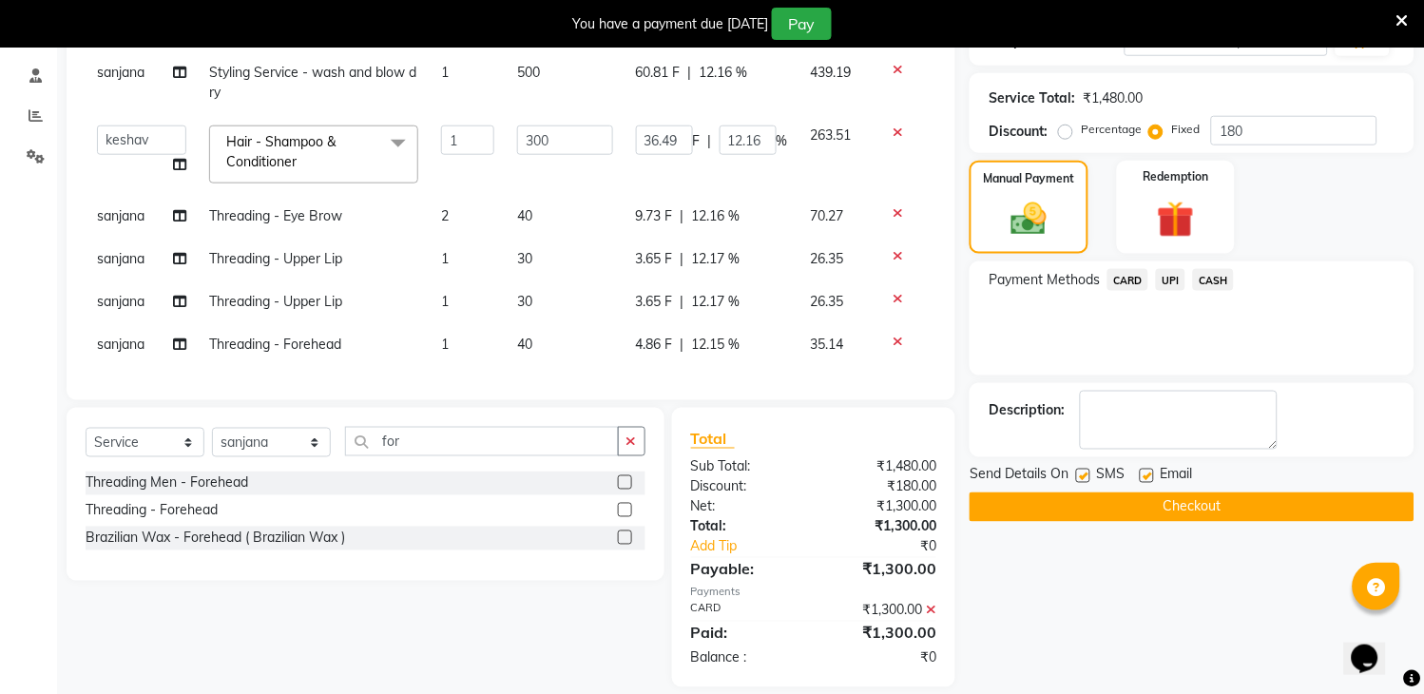
click at [1152, 504] on button "Checkout" at bounding box center [1192, 506] width 445 height 29
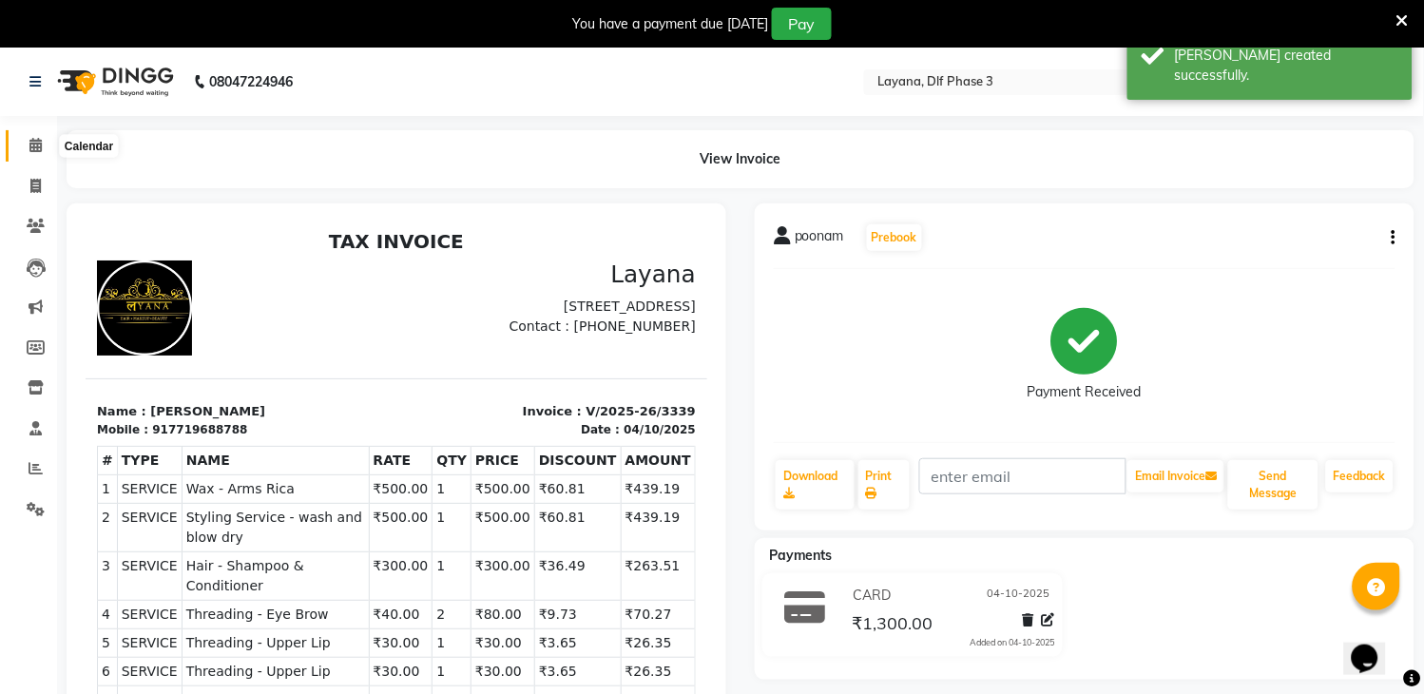
click at [27, 148] on span at bounding box center [35, 146] width 33 height 22
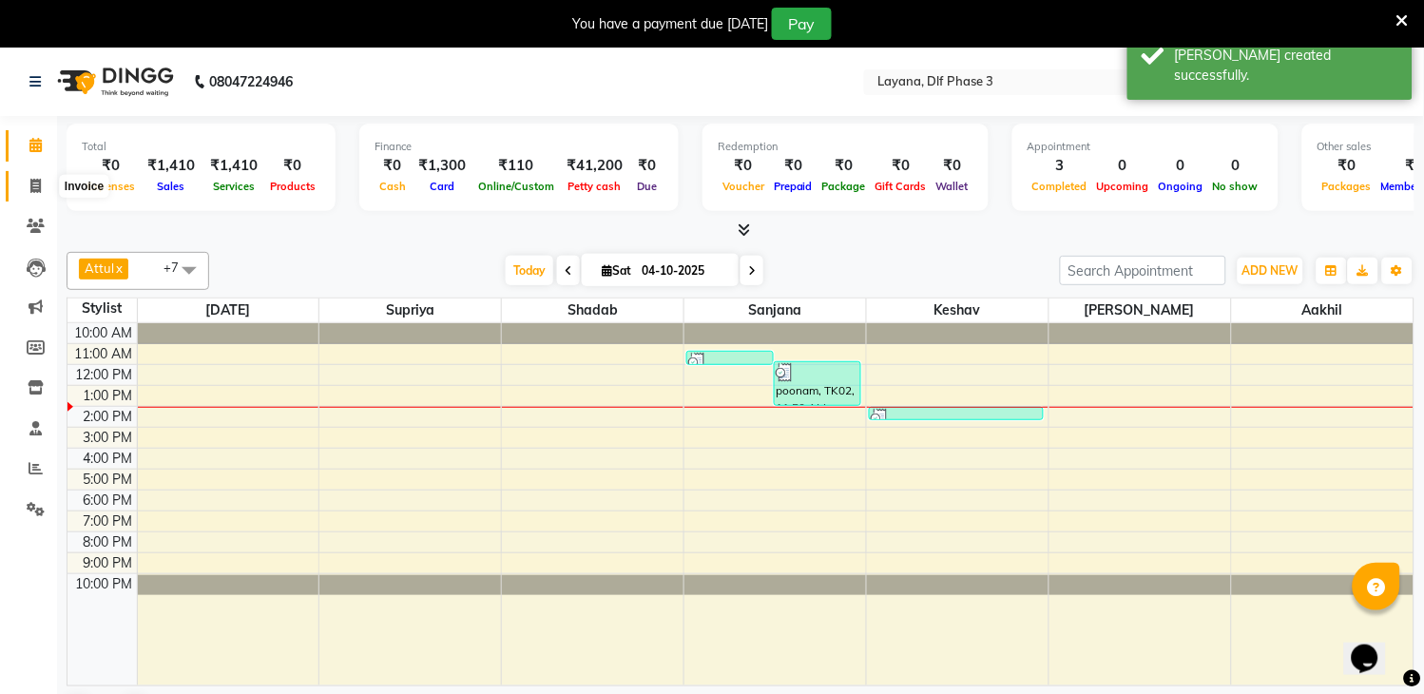
click at [30, 185] on icon at bounding box center [35, 186] width 10 height 14
select select "service"
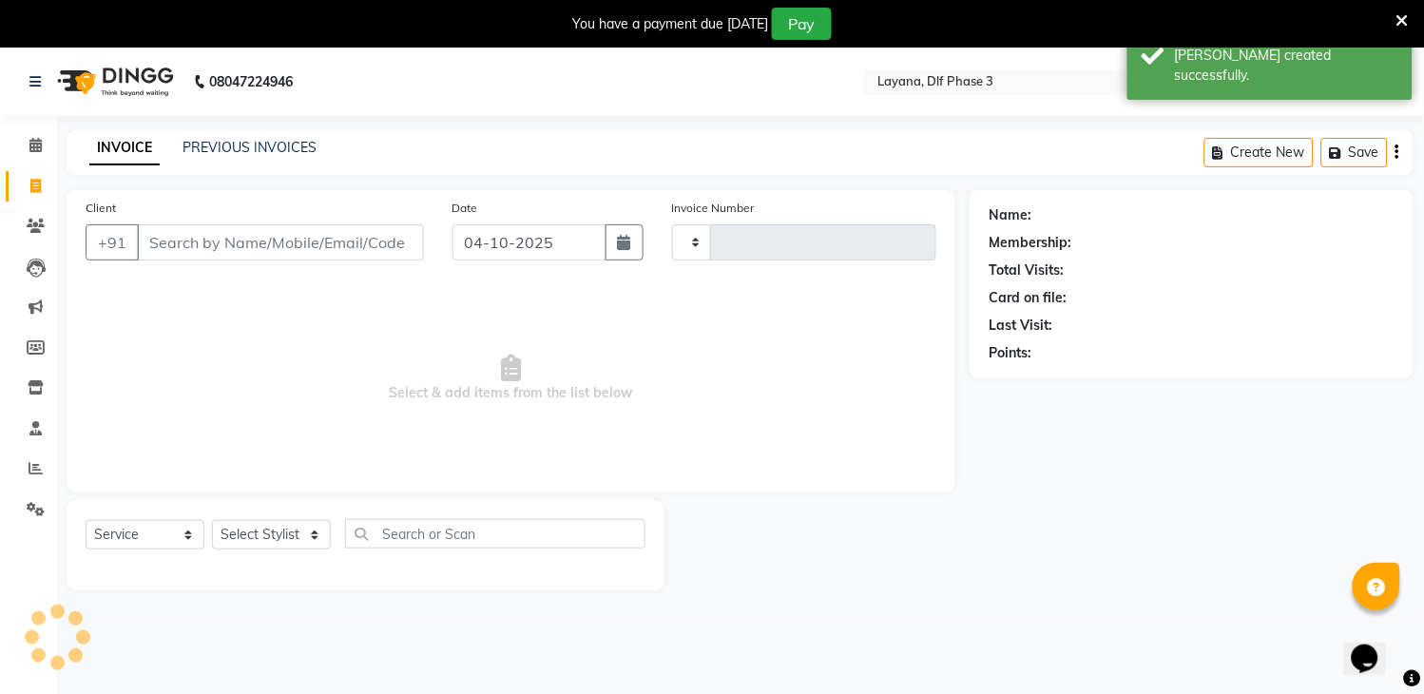
type input "3340"
select select "6973"
click at [209, 242] on input "Client" at bounding box center [280, 242] width 287 height 36
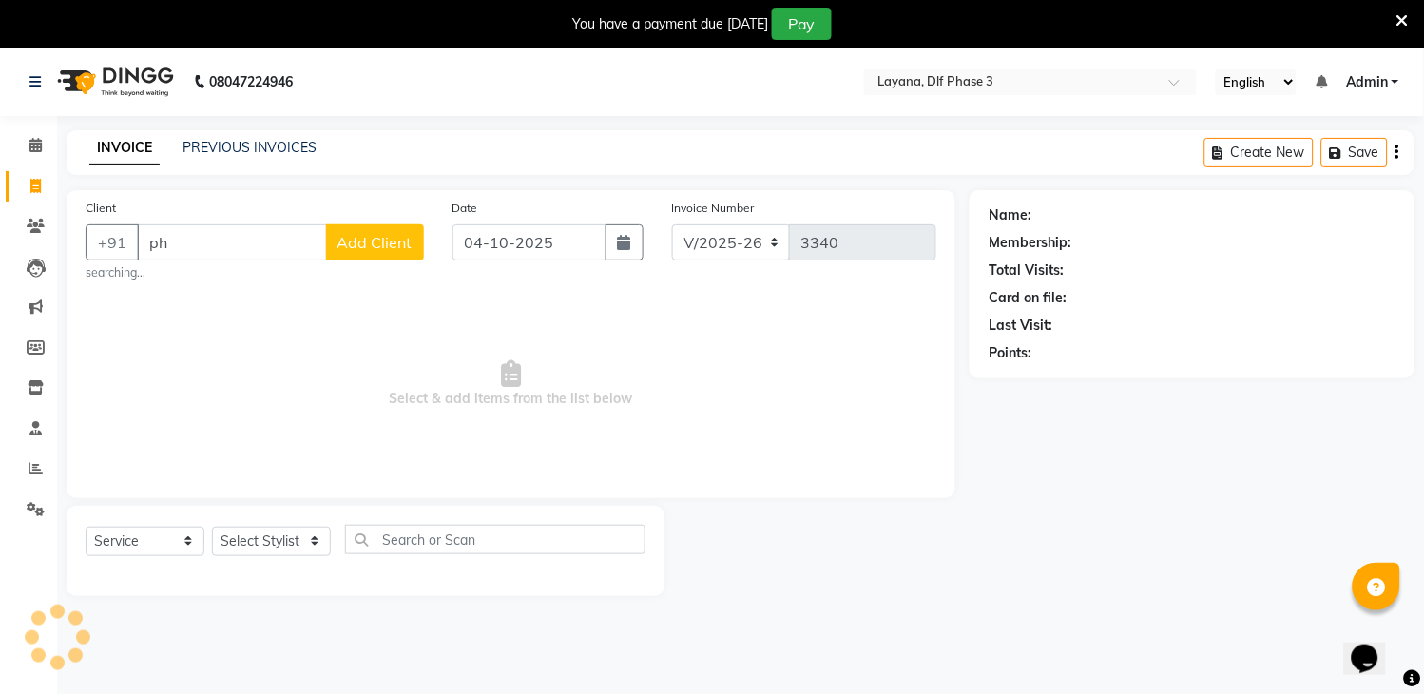
type input "p"
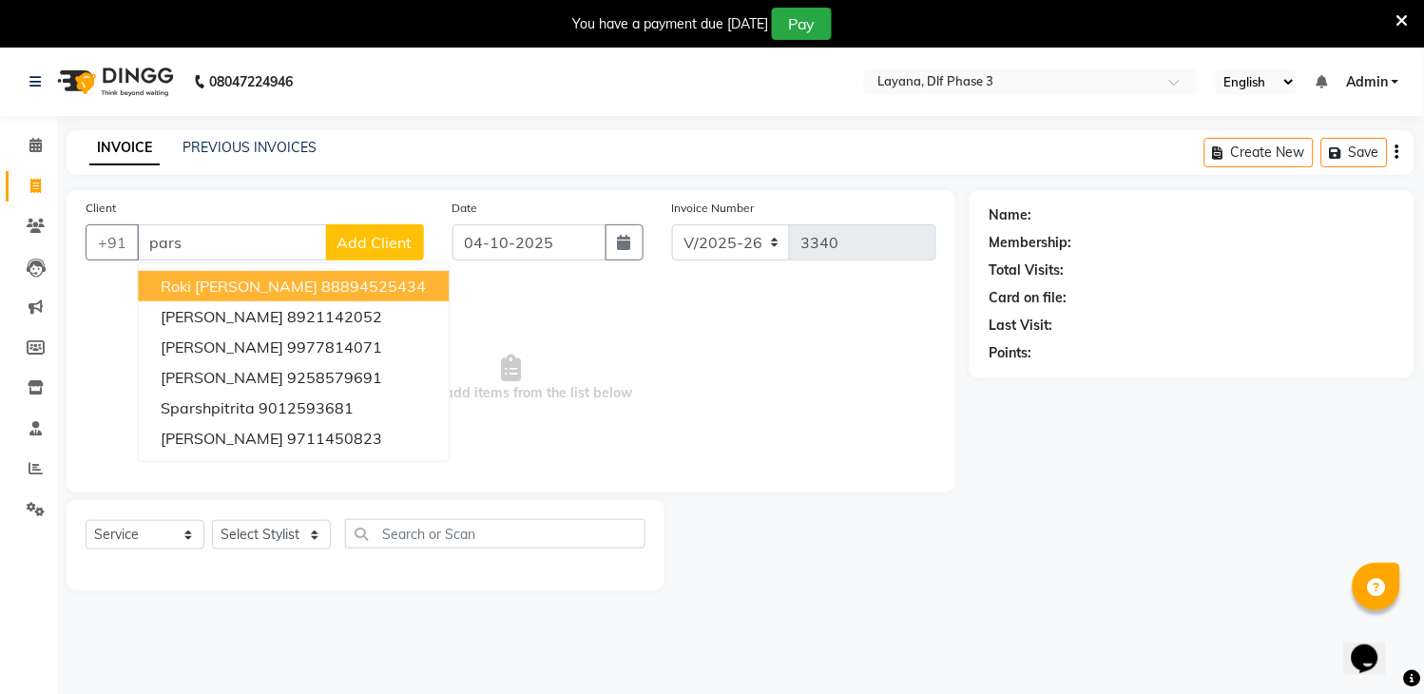
click at [279, 241] on input "pars" at bounding box center [232, 242] width 190 height 36
type input "p"
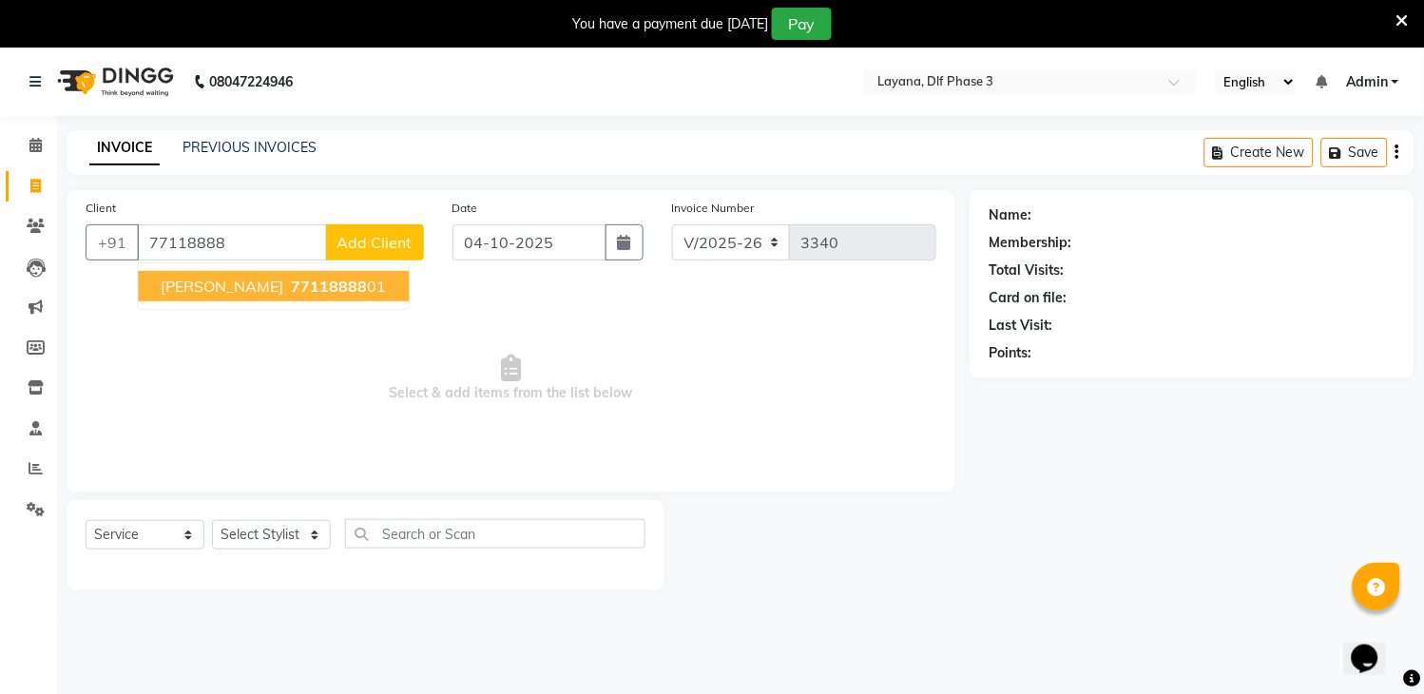
click at [225, 282] on span "[PERSON_NAME]" at bounding box center [222, 286] width 123 height 19
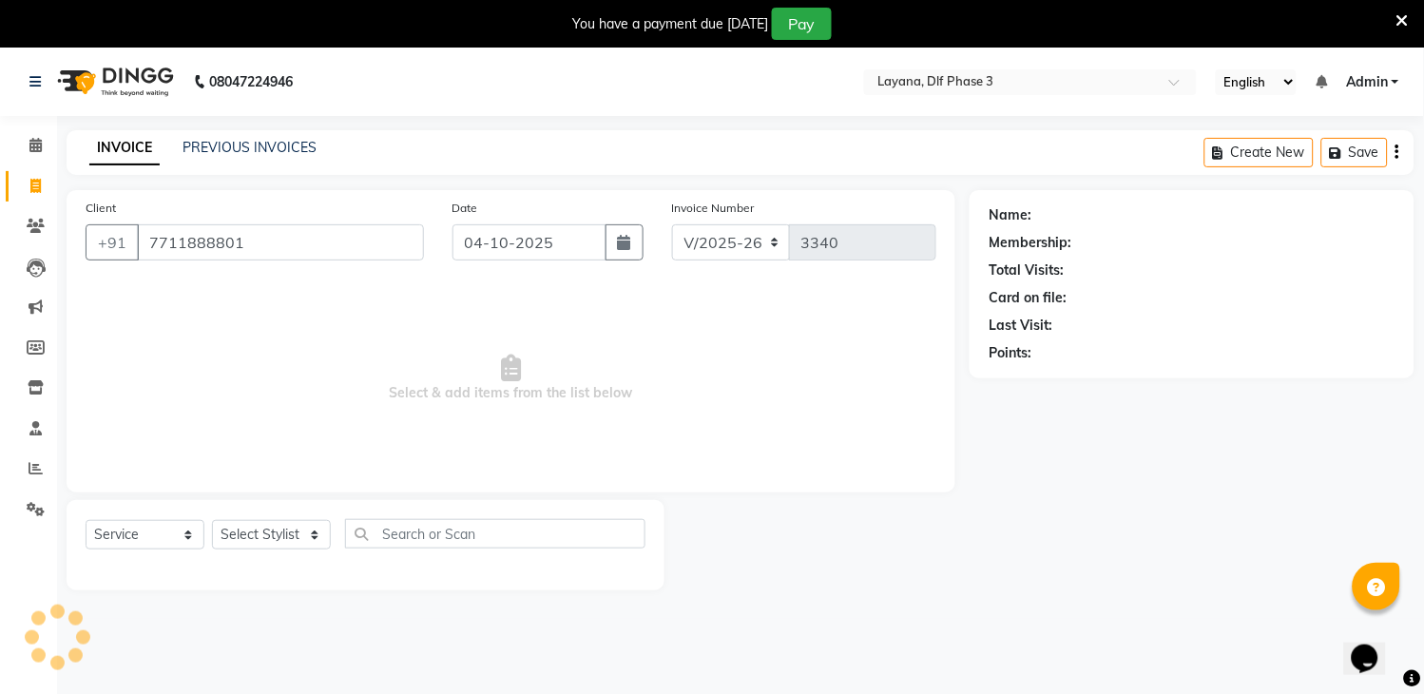
type input "7711888801"
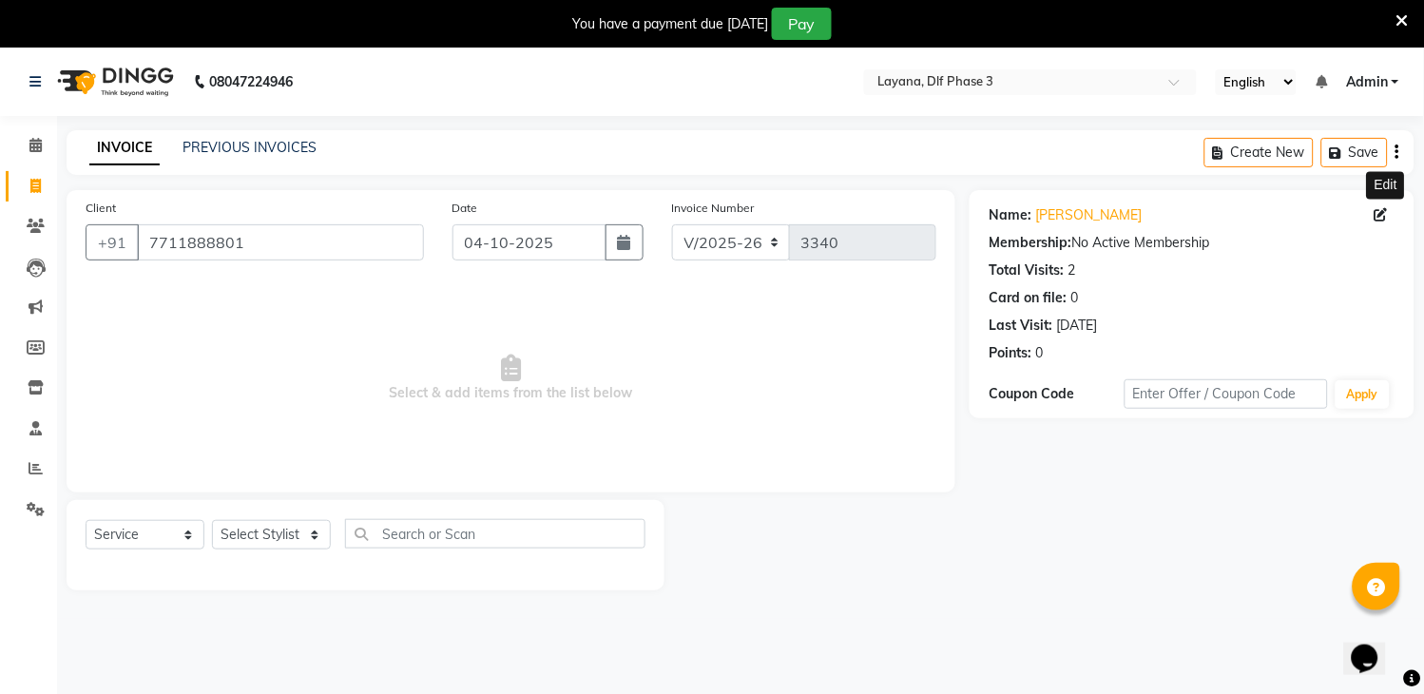
click at [1378, 216] on icon at bounding box center [1381, 214] width 13 height 13
select select "[DEMOGRAPHIC_DATA]"
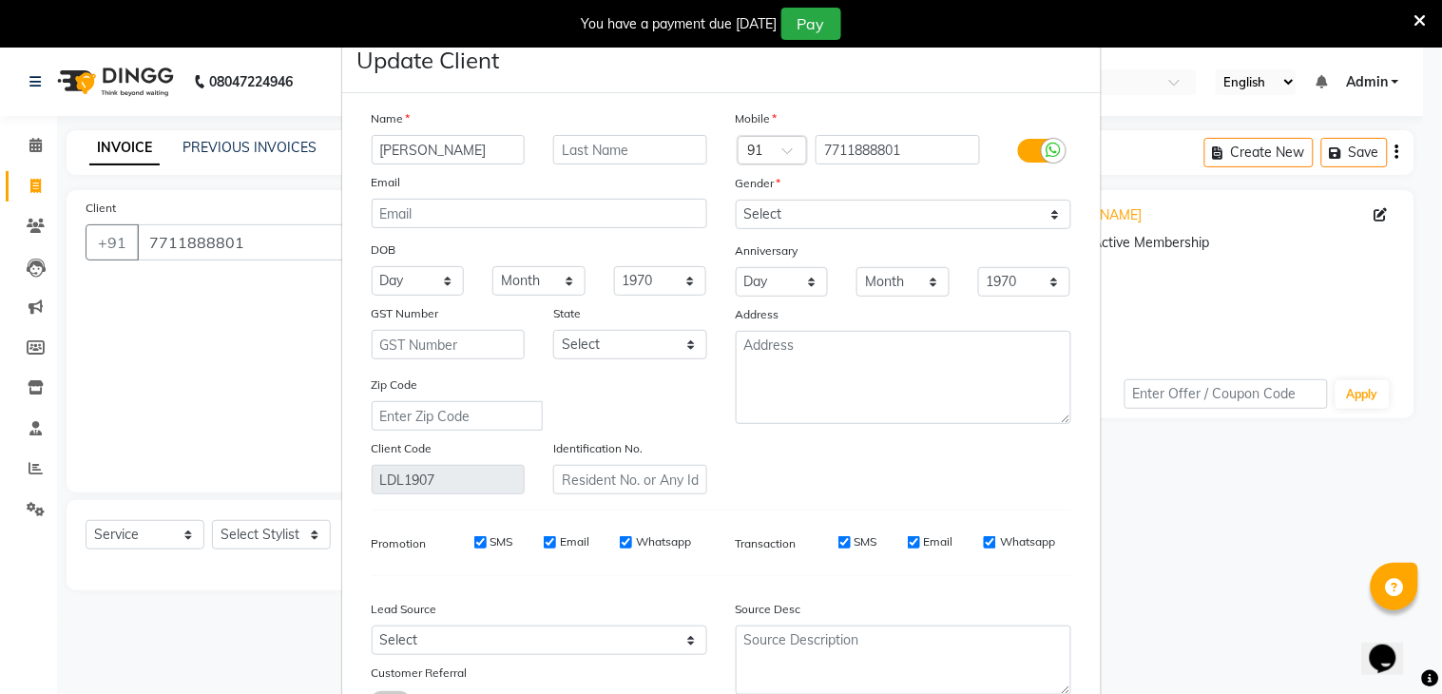
click at [507, 138] on input "[PERSON_NAME]" at bounding box center [449, 149] width 154 height 29
type input "p"
type input "[PERSON_NAME]"
click at [568, 136] on input "text" at bounding box center [630, 149] width 154 height 29
type input "yadav"
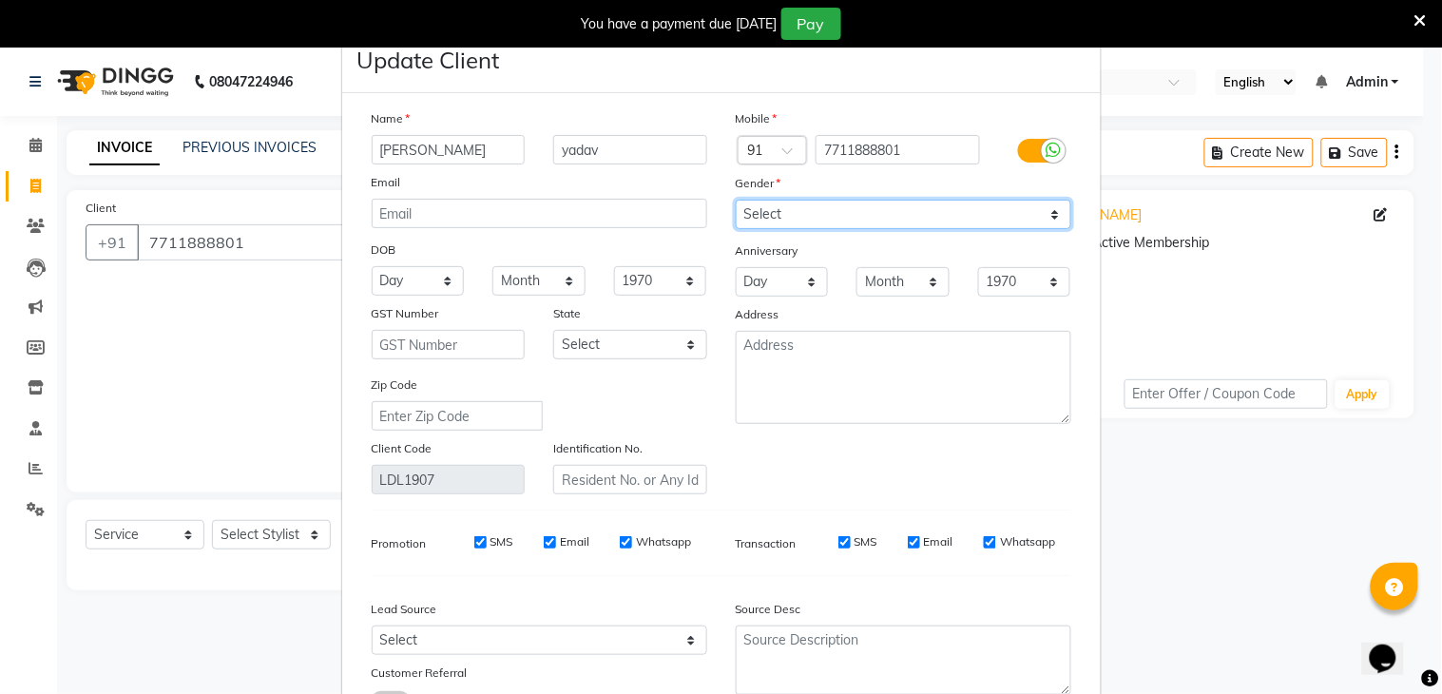
click at [909, 214] on select "Select [DEMOGRAPHIC_DATA] [DEMOGRAPHIC_DATA] Other Prefer Not To Say" at bounding box center [904, 214] width 336 height 29
click at [736, 200] on select "Select [DEMOGRAPHIC_DATA] [DEMOGRAPHIC_DATA] Other Prefer Not To Say" at bounding box center [904, 214] width 336 height 29
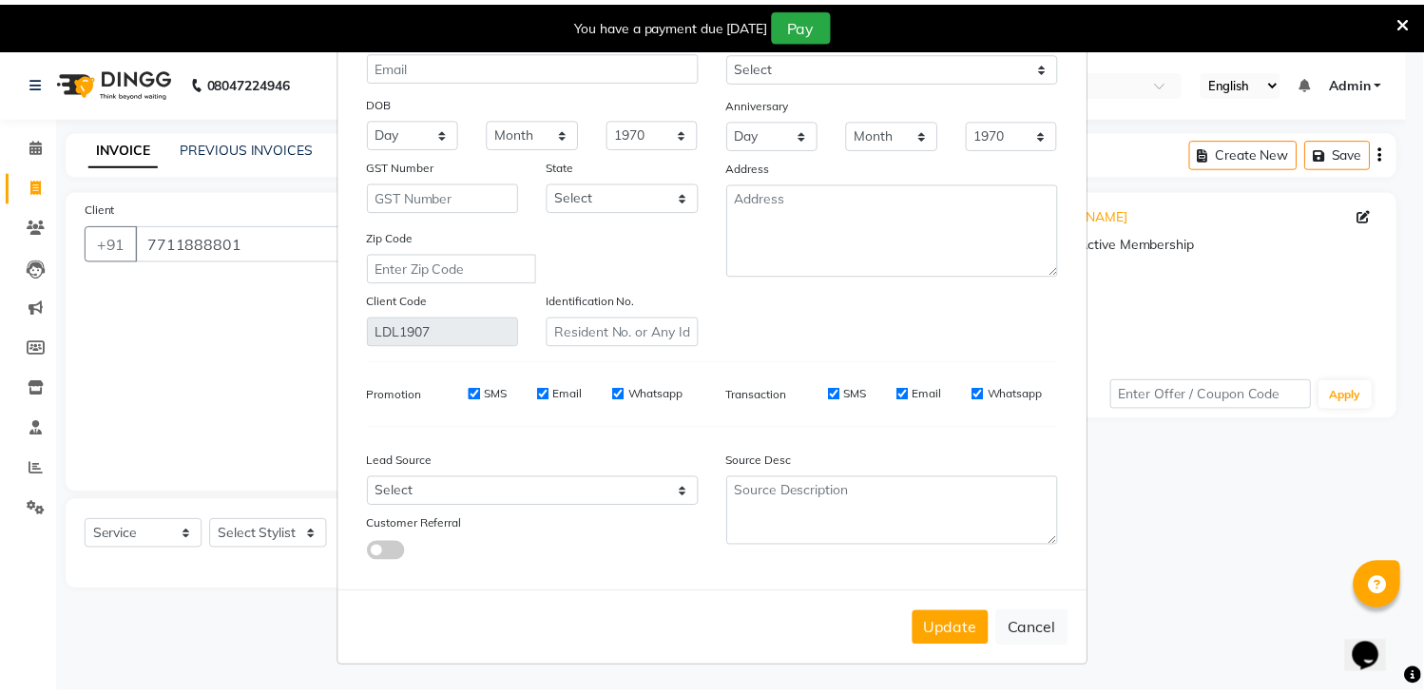
scroll to position [152, 0]
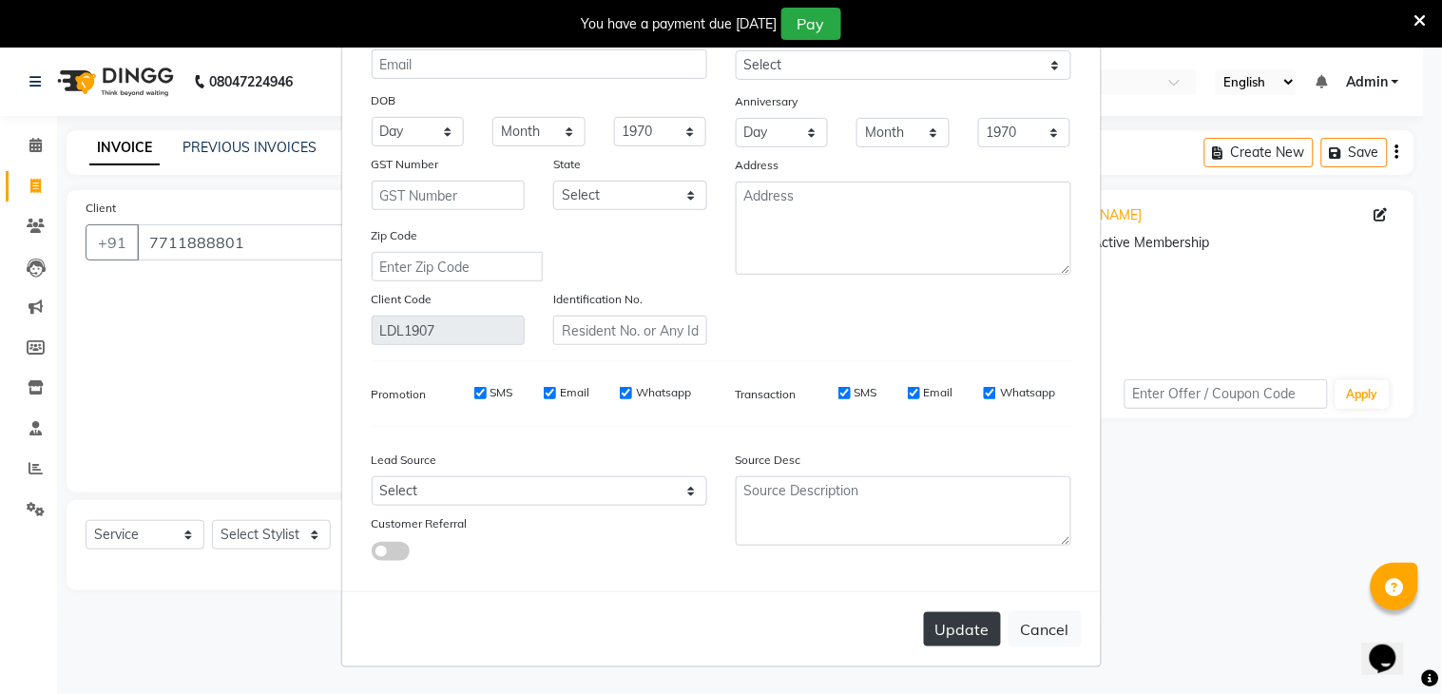
click at [966, 628] on button "Update" at bounding box center [962, 629] width 77 height 34
select select
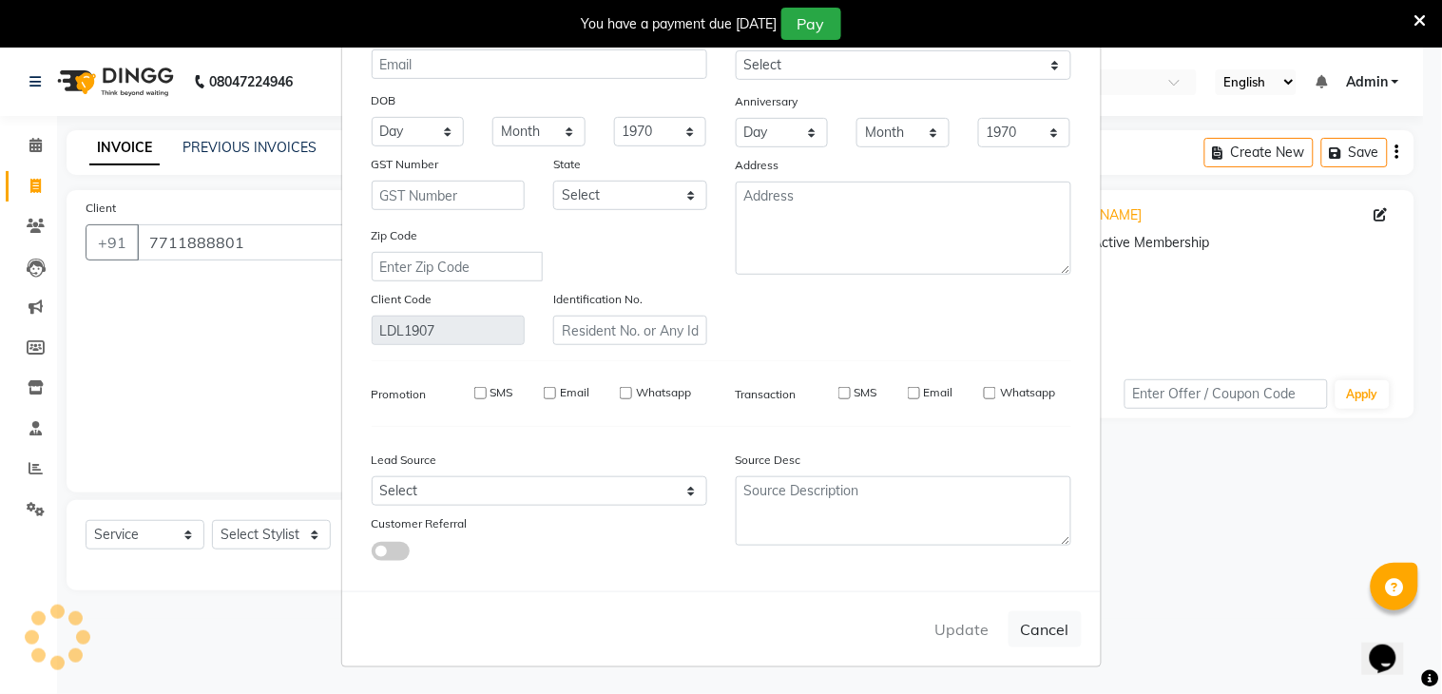
select select
checkbox input "false"
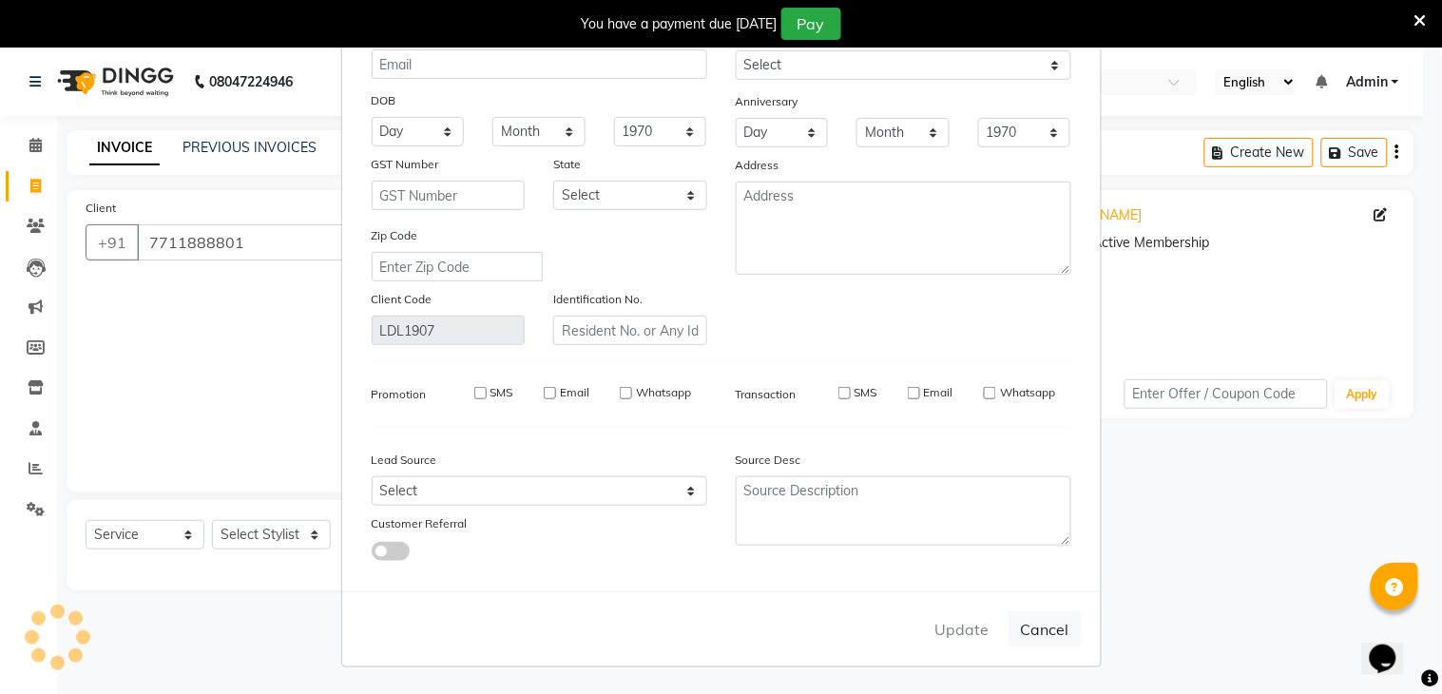
checkbox input "false"
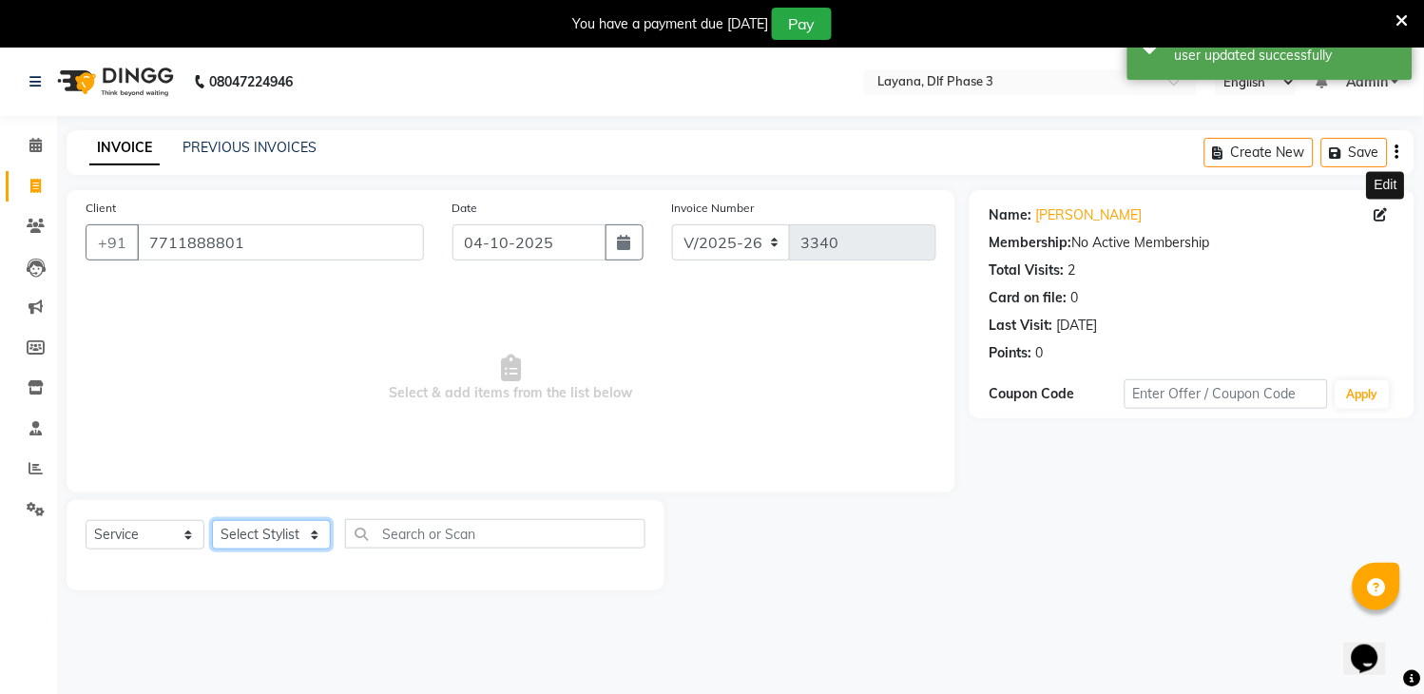
click at [244, 536] on select "Select Stylist [PERSON_NAME] [PERSON_NAME] kamal [DATE][PERSON_NAME] krishna [P…" at bounding box center [271, 534] width 119 height 29
select select "85237"
click at [212, 521] on select "Select Stylist [PERSON_NAME] [PERSON_NAME] kamal [DATE][PERSON_NAME] krishna [P…" at bounding box center [271, 534] width 119 height 29
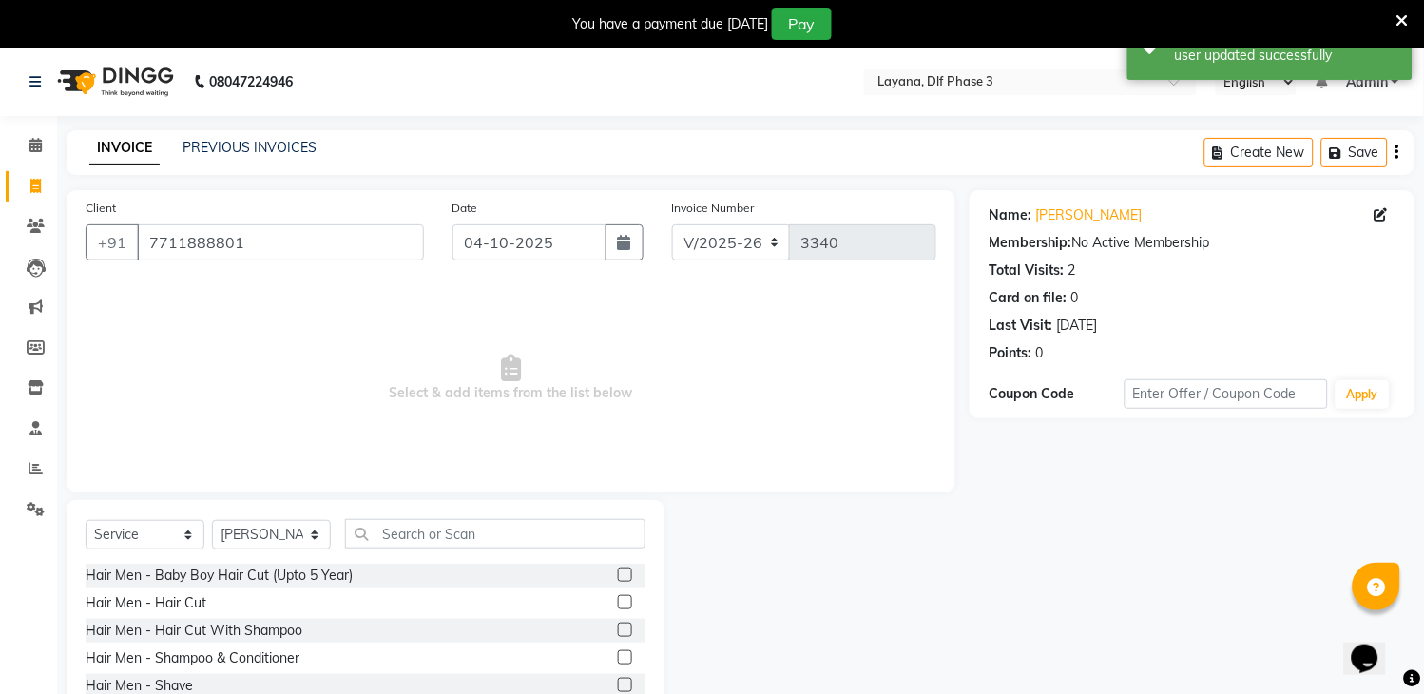
click at [618, 599] on label at bounding box center [625, 602] width 14 height 14
click at [618, 599] on input "checkbox" at bounding box center [624, 603] width 12 height 12
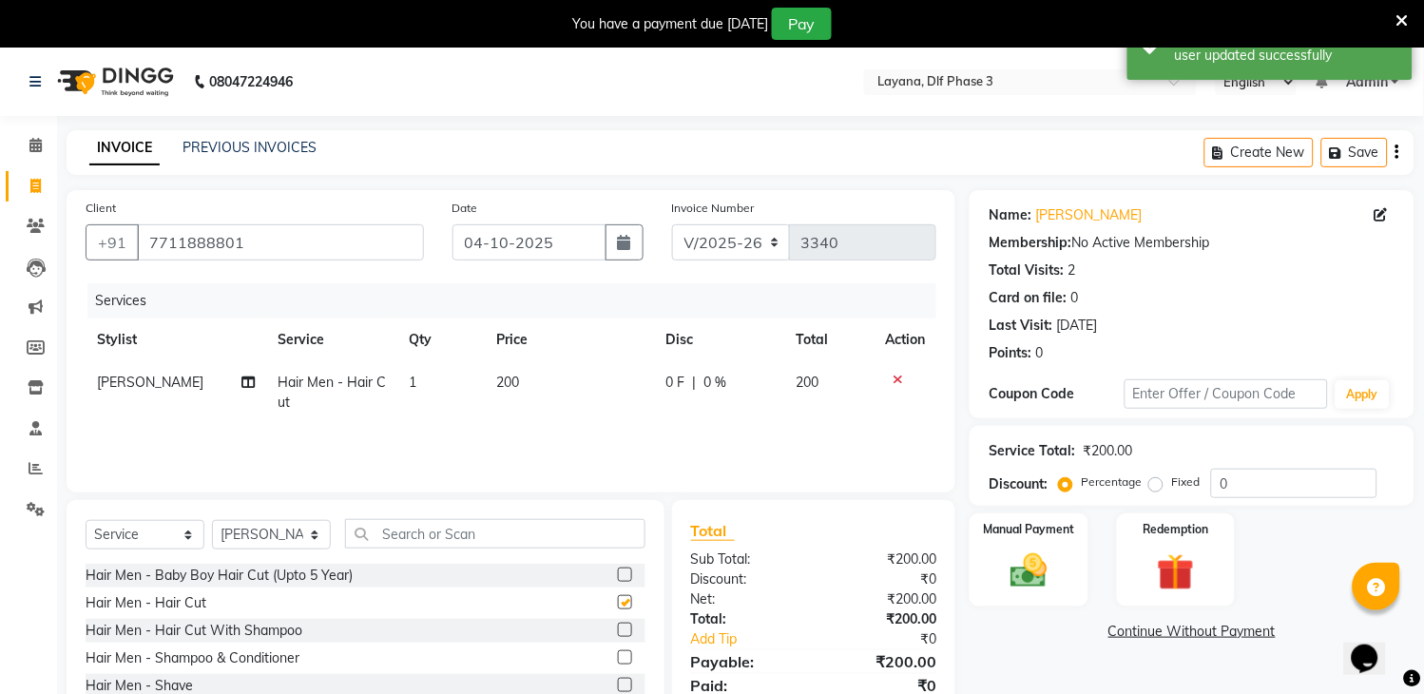
checkbox input "false"
click at [1027, 568] on img at bounding box center [1029, 571] width 63 height 45
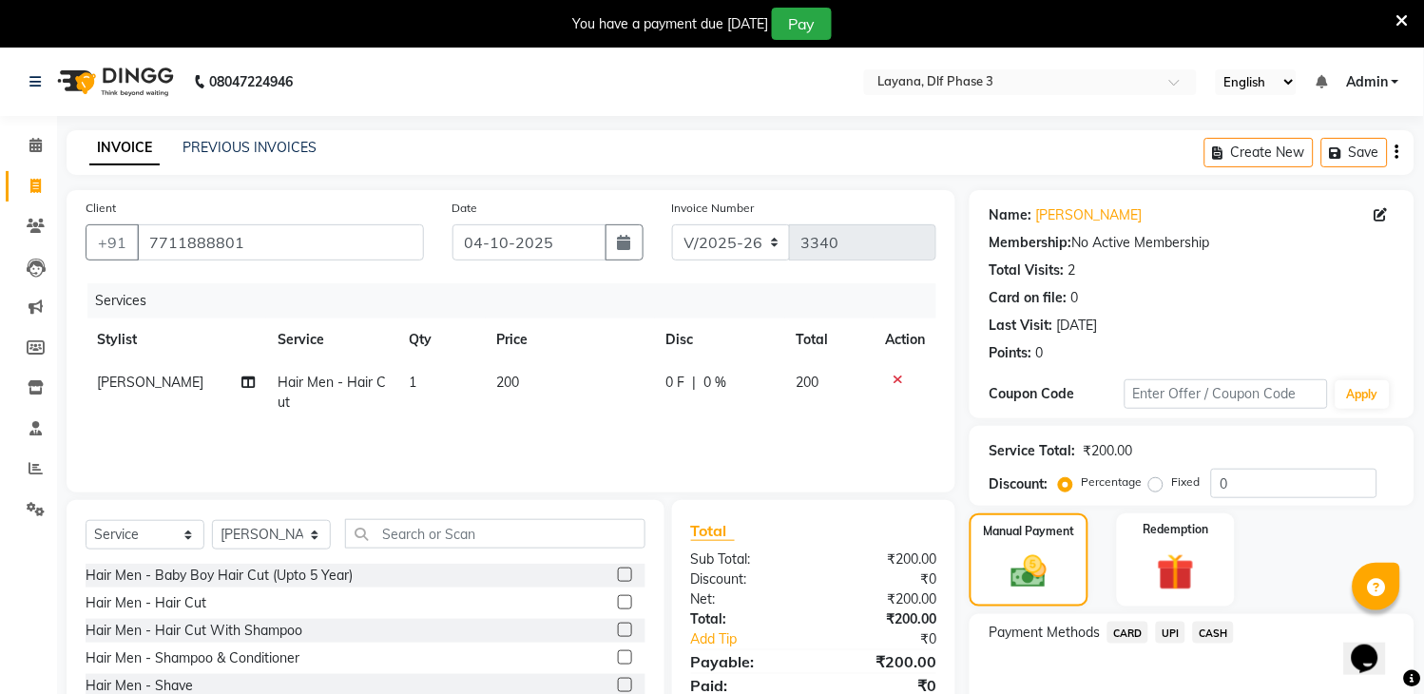
click at [1169, 628] on span "UPI" at bounding box center [1170, 633] width 29 height 22
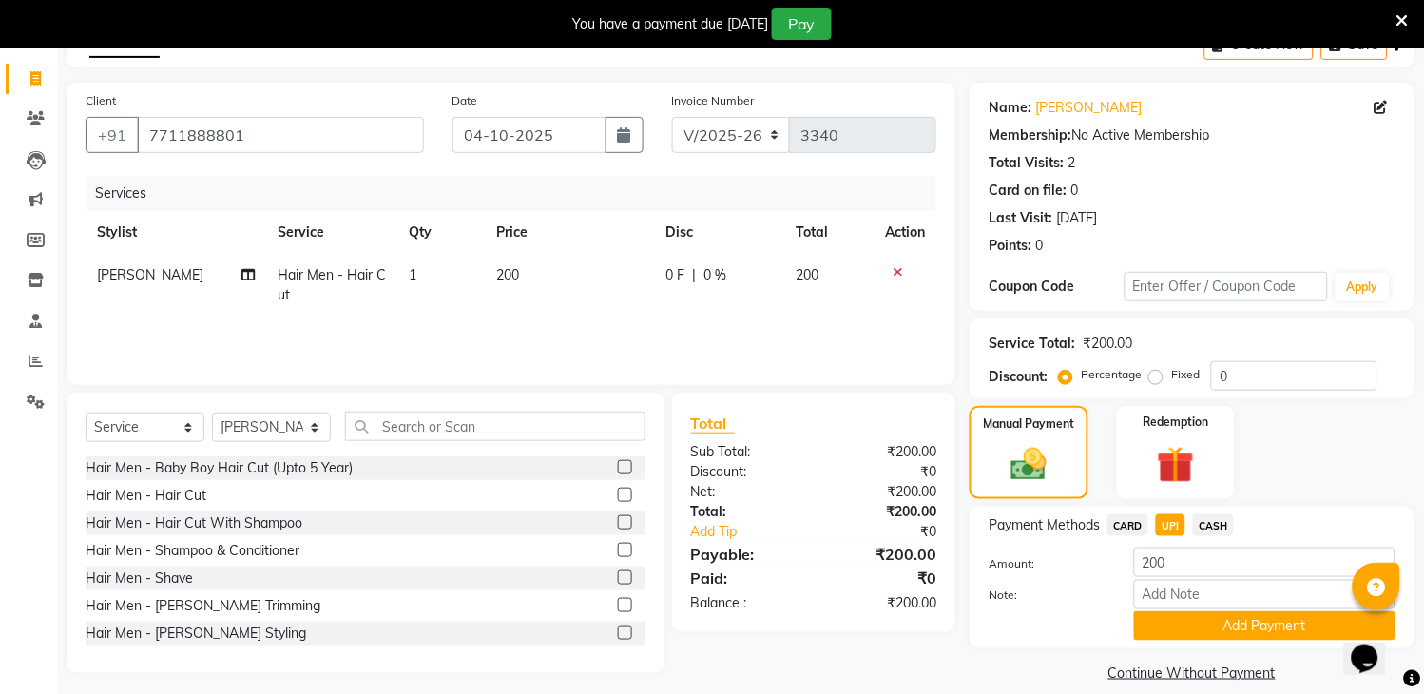
scroll to position [118, 0]
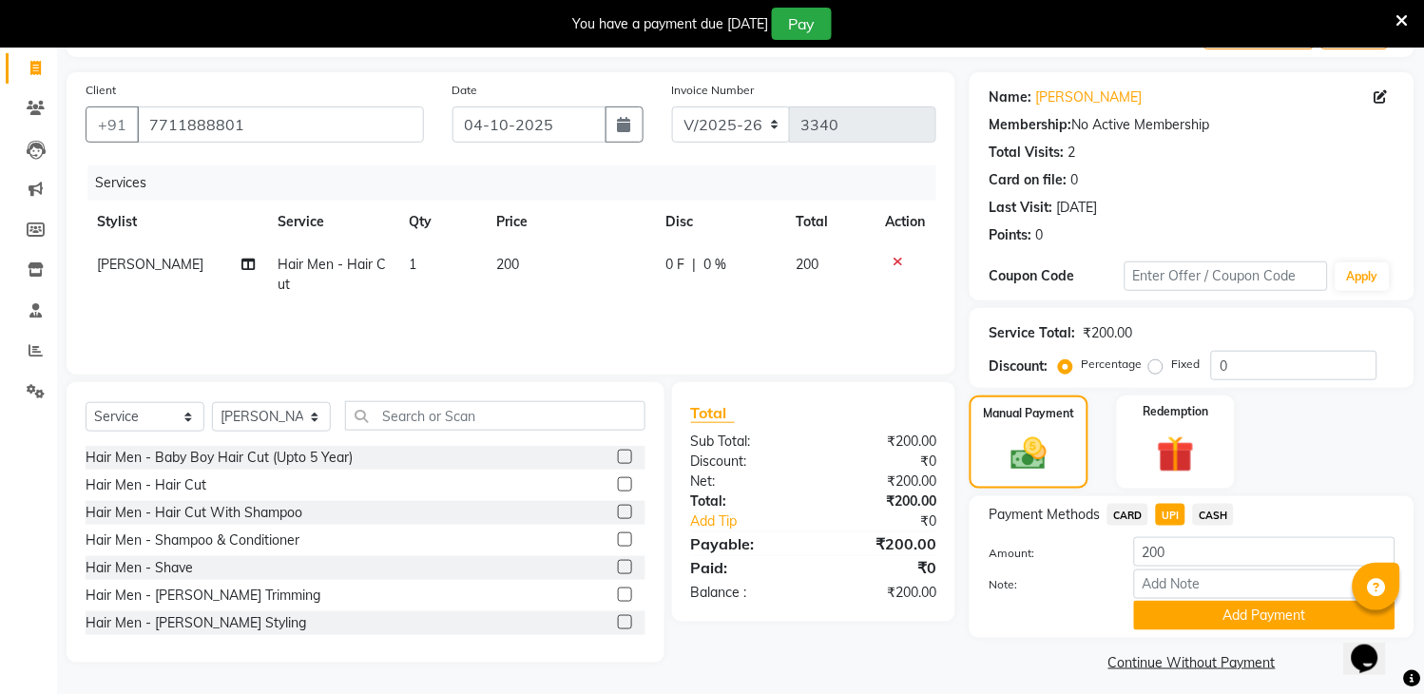
click at [1213, 510] on span "CASH" at bounding box center [1213, 515] width 41 height 22
click at [1198, 609] on button "Add Payment" at bounding box center [1264, 615] width 261 height 29
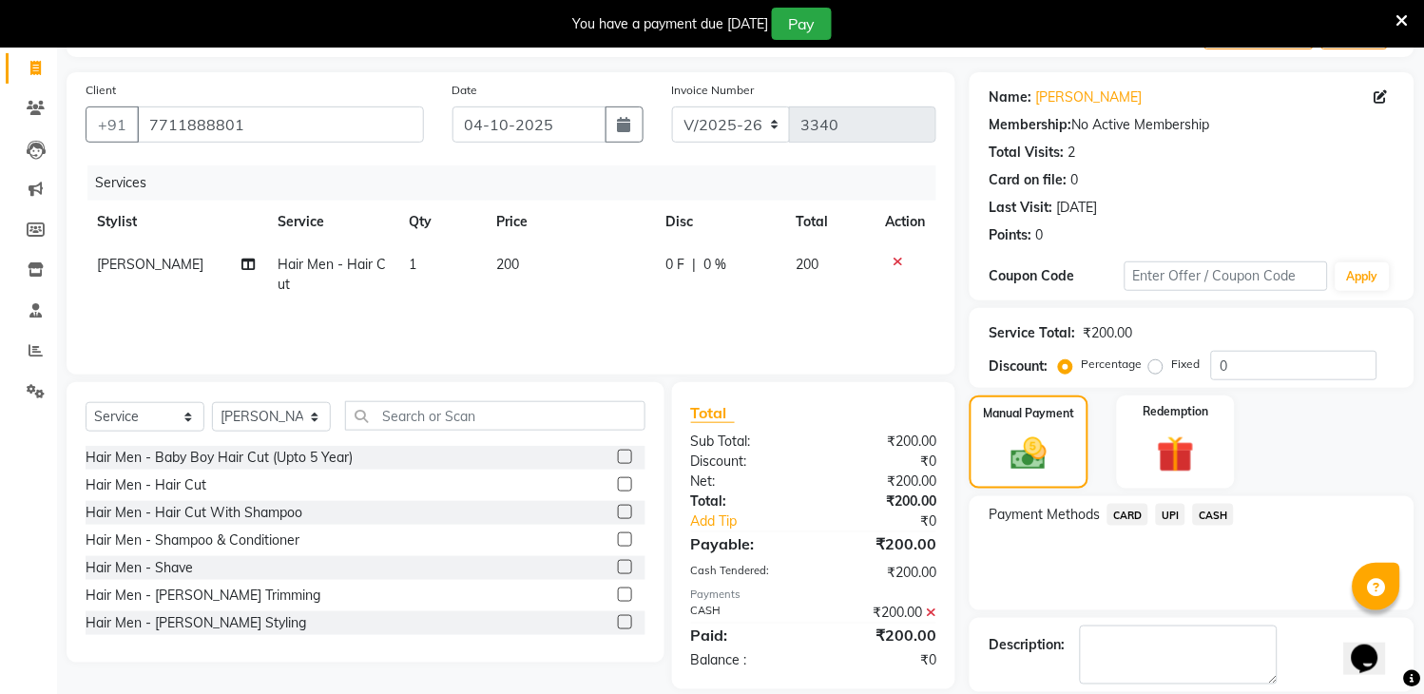
scroll to position [209, 0]
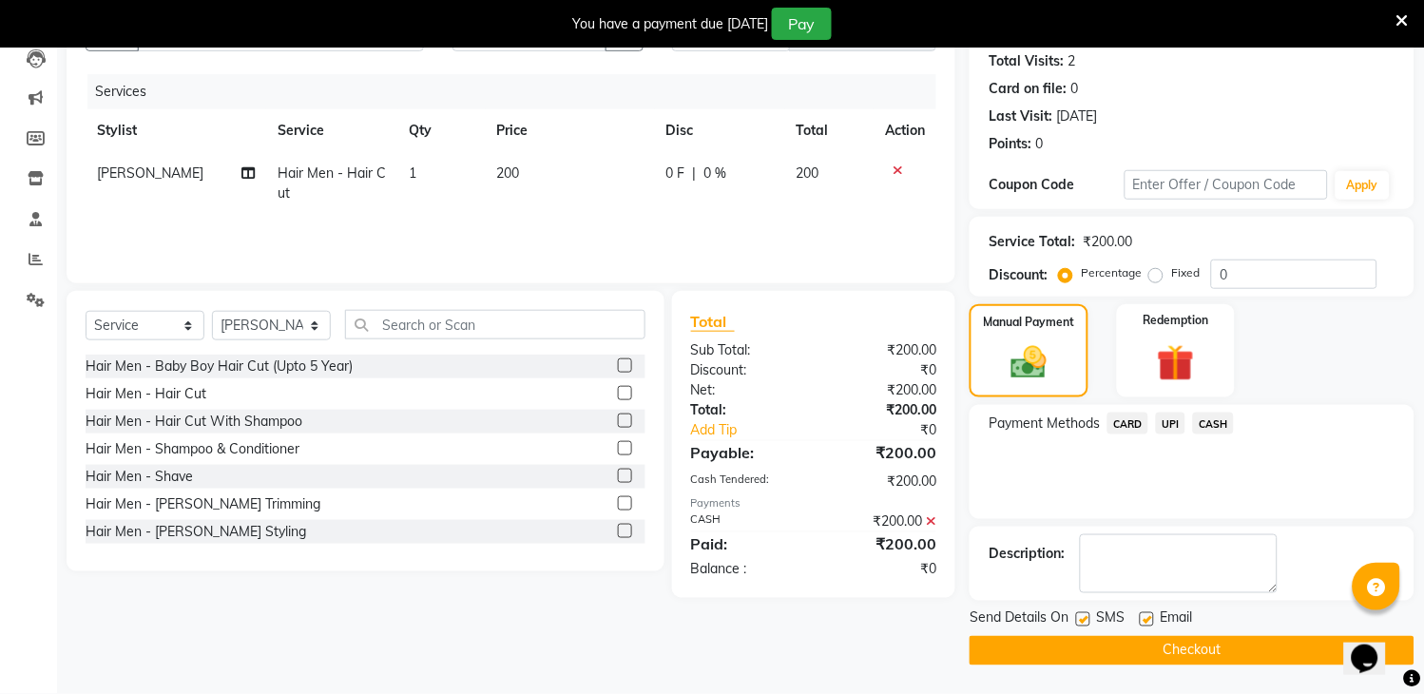
click at [1145, 643] on button "Checkout" at bounding box center [1192, 650] width 445 height 29
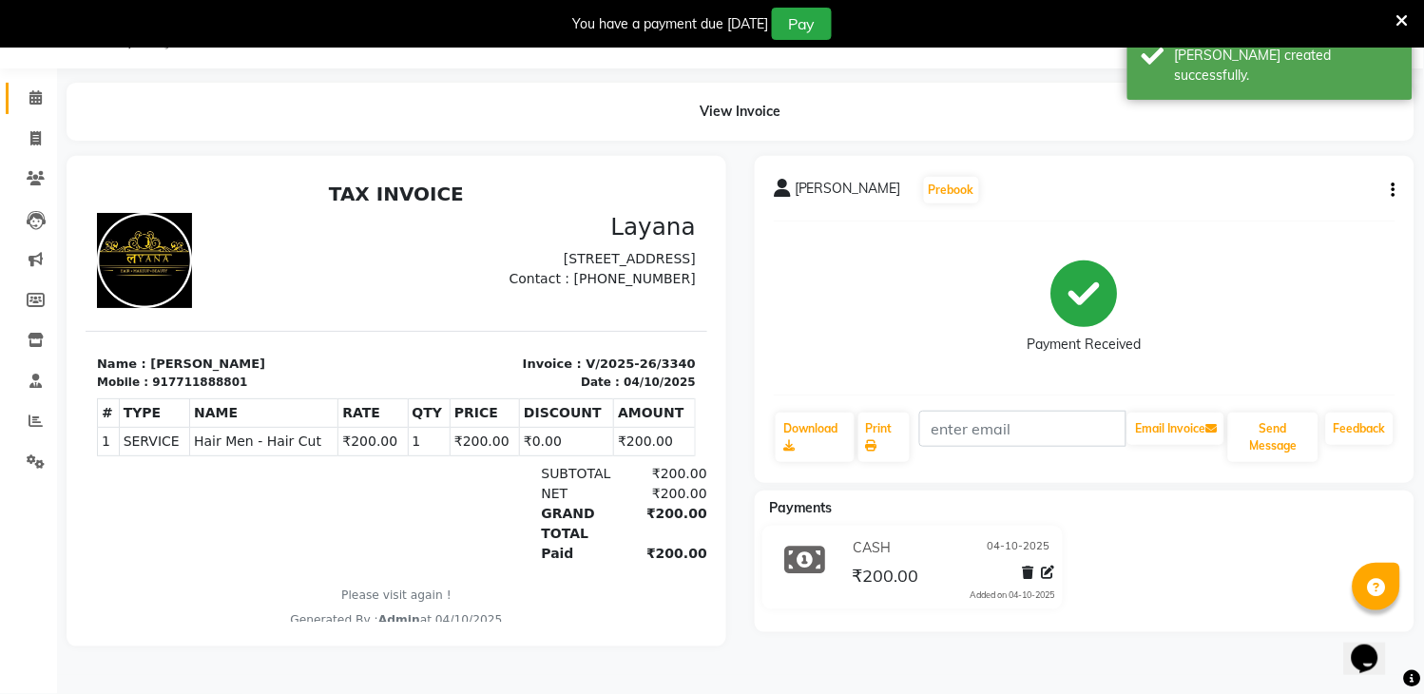
click at [35, 84] on link "Calendar" at bounding box center [29, 98] width 46 height 31
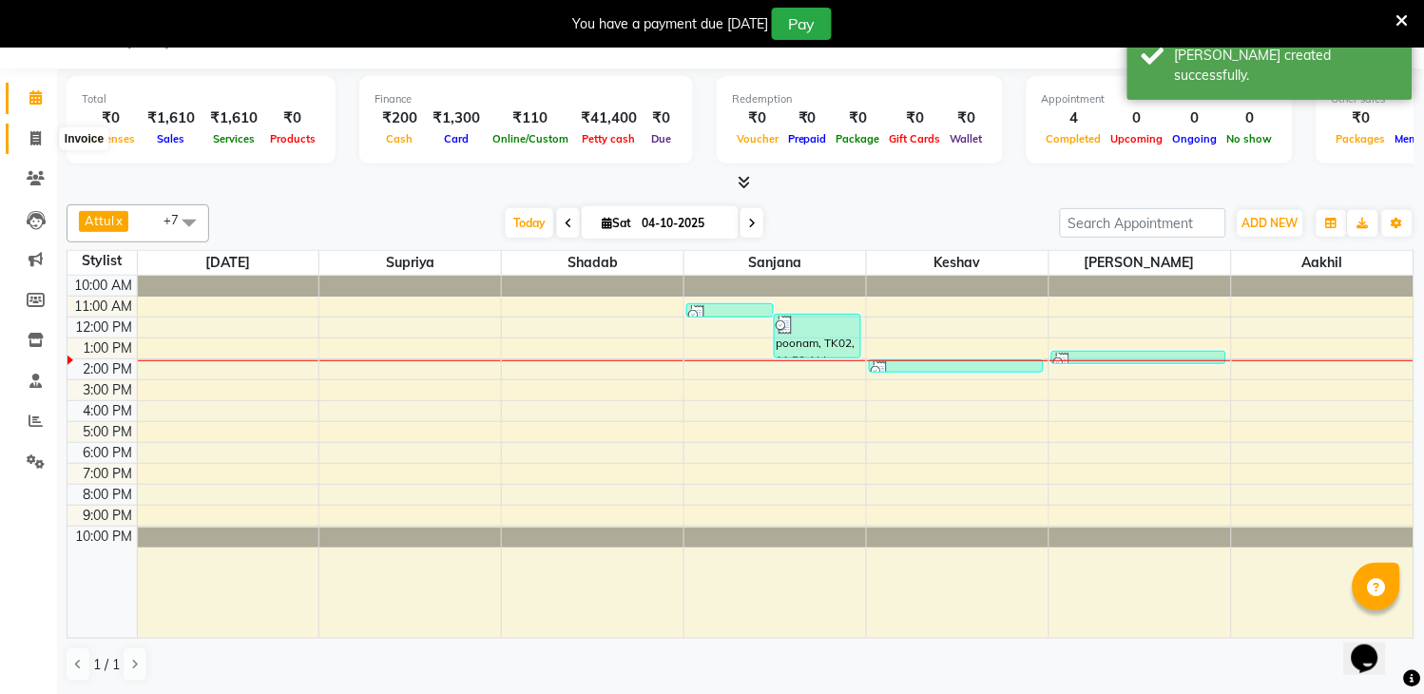
click at [31, 144] on icon at bounding box center [35, 138] width 10 height 14
select select "service"
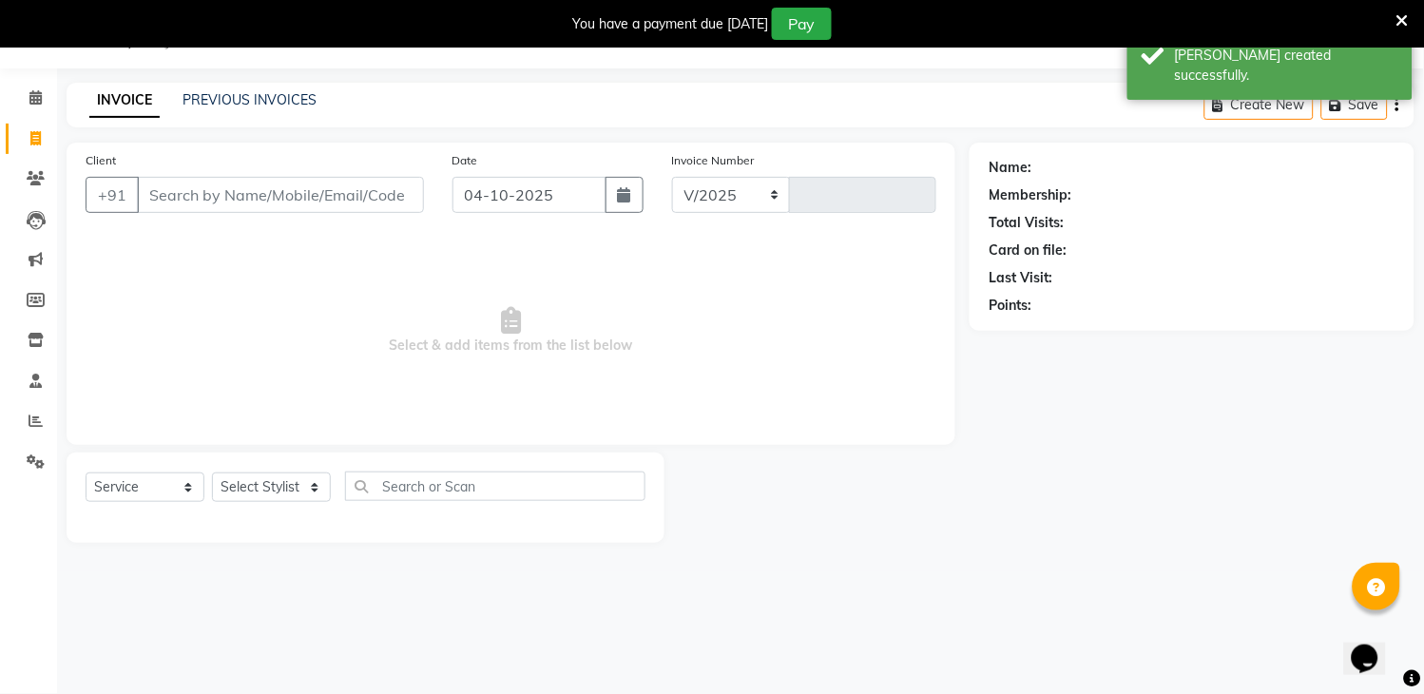
select select "6973"
type input "3341"
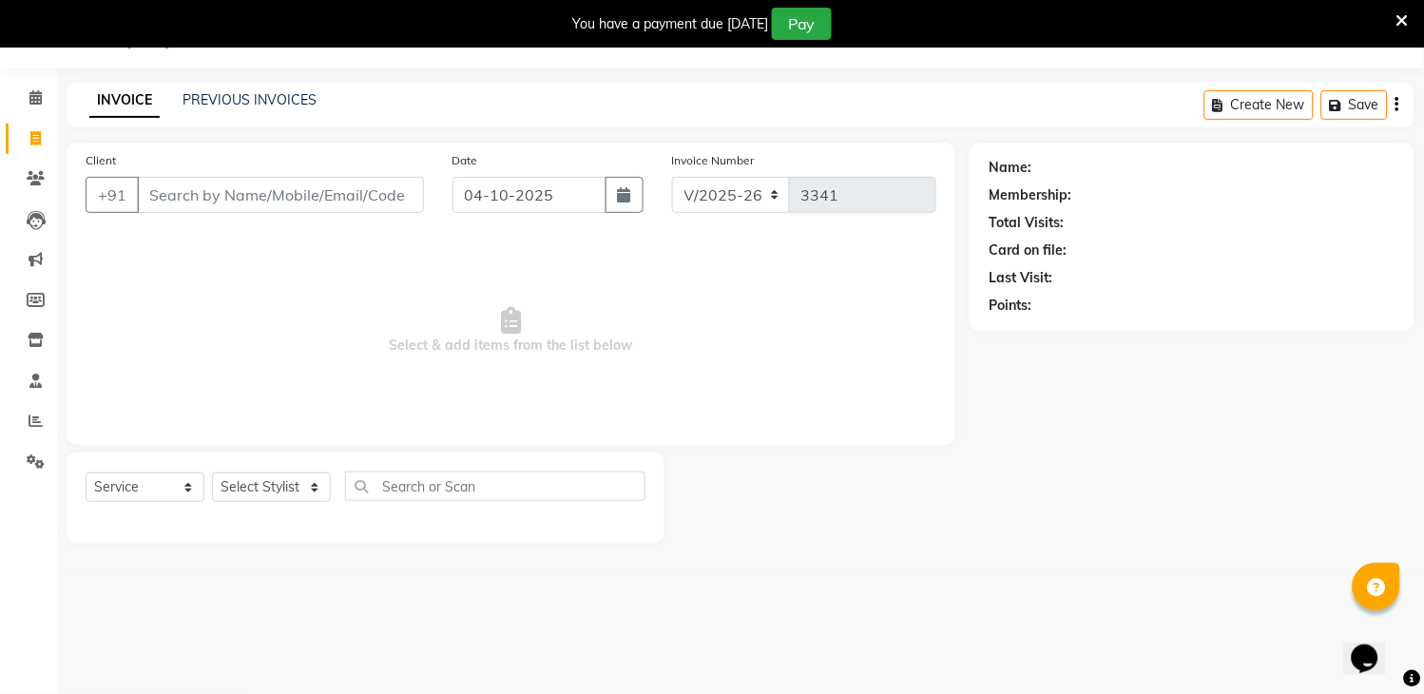
click at [31, 144] on icon at bounding box center [35, 138] width 10 height 14
select select "service"
type input "3341"
select select "6973"
